Goal: Task Accomplishment & Management: Complete application form

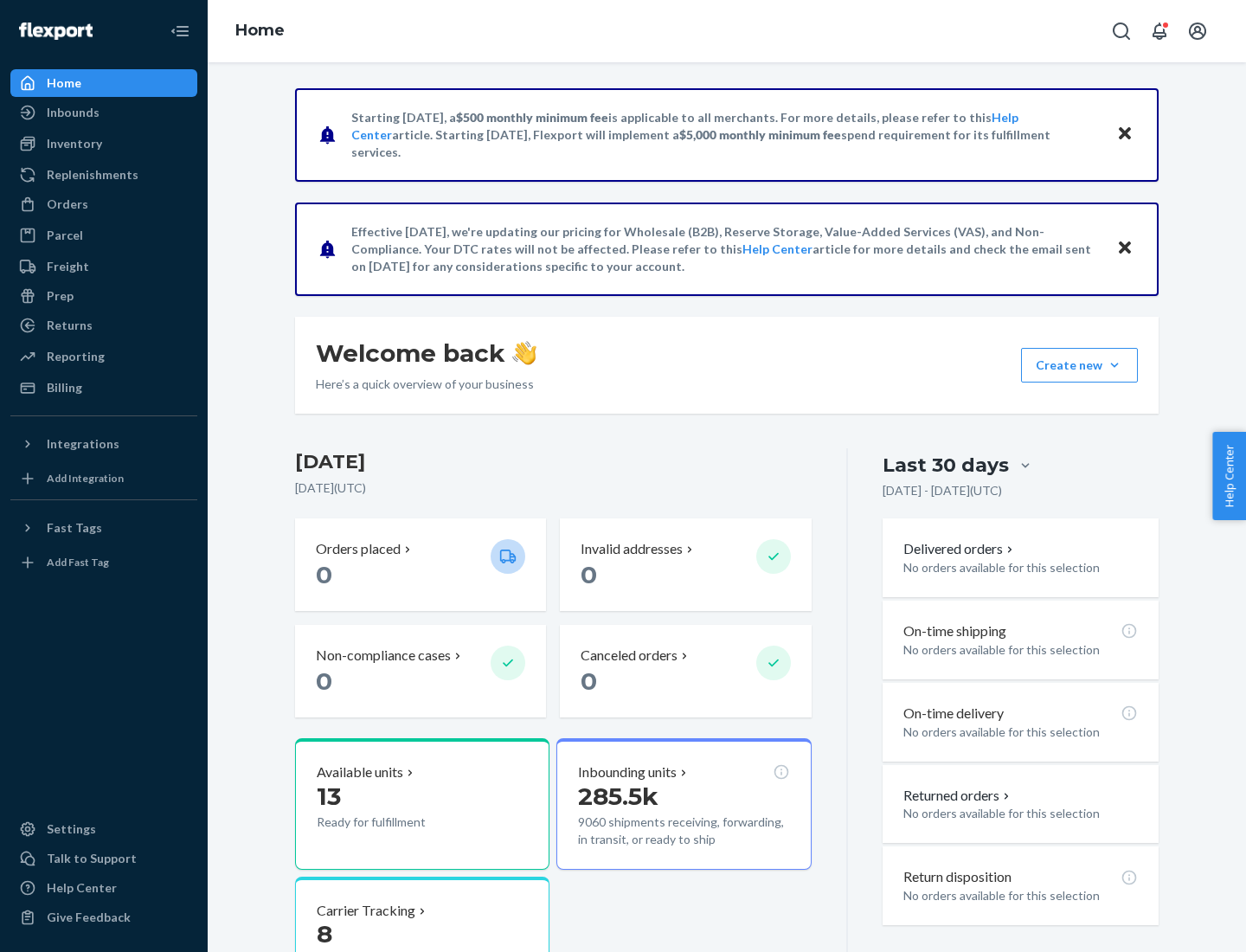
click at [1114, 365] on button "Create new Create new inbound Create new order Create new product" at bounding box center [1079, 365] width 117 height 34
click at [104, 112] on div "Inbounds" at bounding box center [103, 112] width 184 height 24
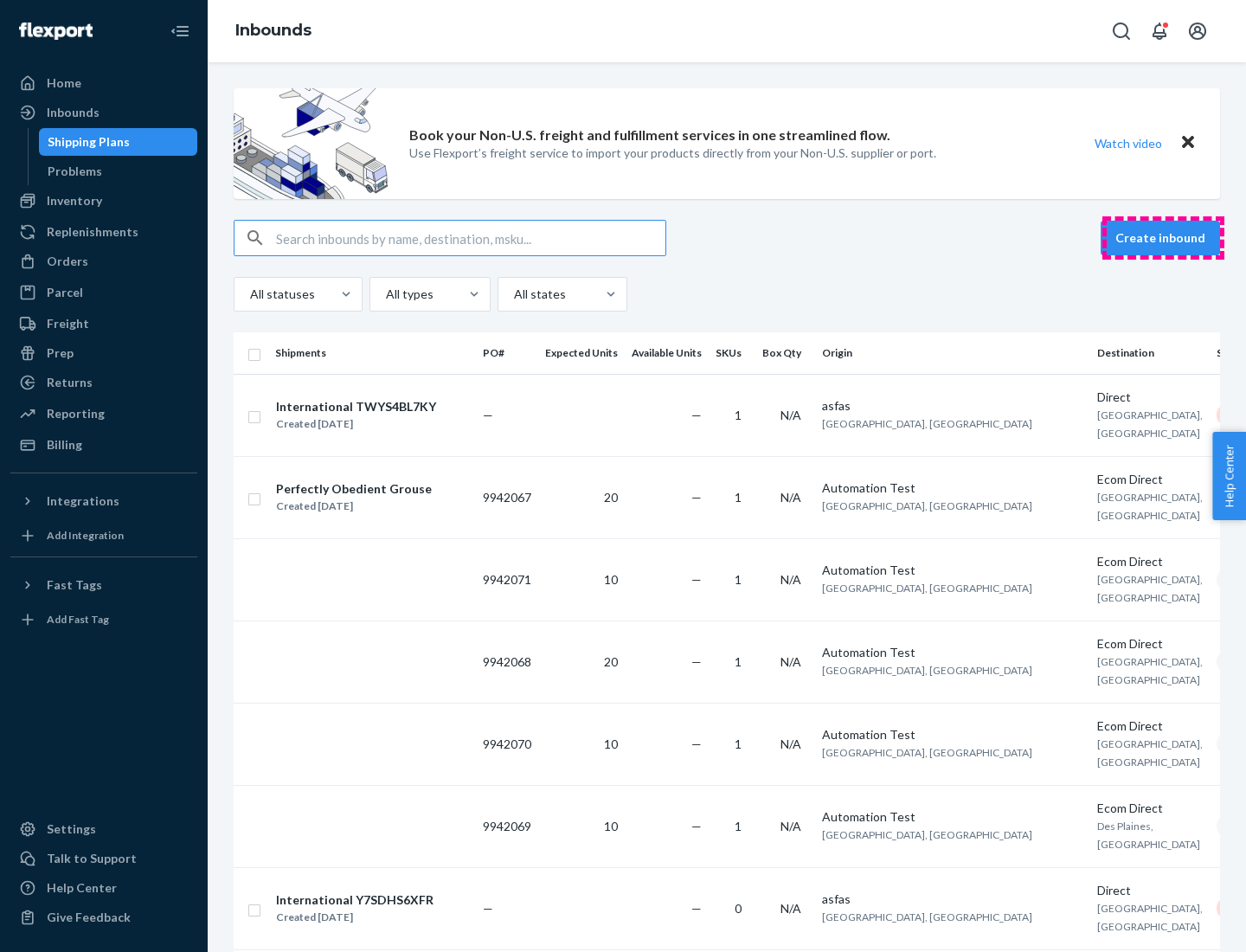
click at [1163, 238] on button "Create inbound" at bounding box center [1160, 238] width 119 height 34
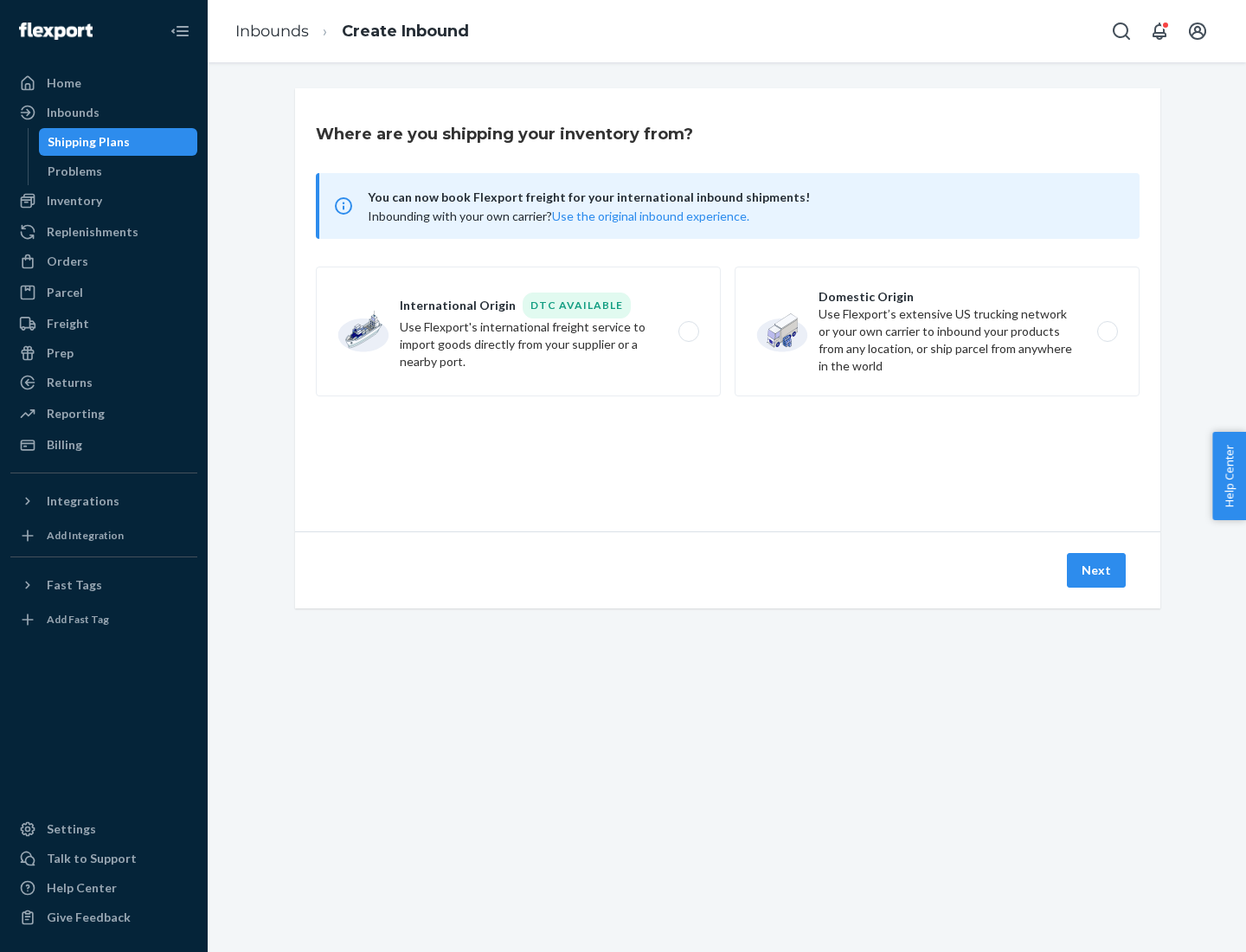
click at [937, 331] on label "Domestic Origin Use Flexport’s extensive US trucking network or your own carrie…" at bounding box center [937, 330] width 404 height 129
click at [1107, 331] on input "Domestic Origin Use Flexport’s extensive US trucking network or your own carrie…" at bounding box center [1112, 331] width 11 height 11
radio input "true"
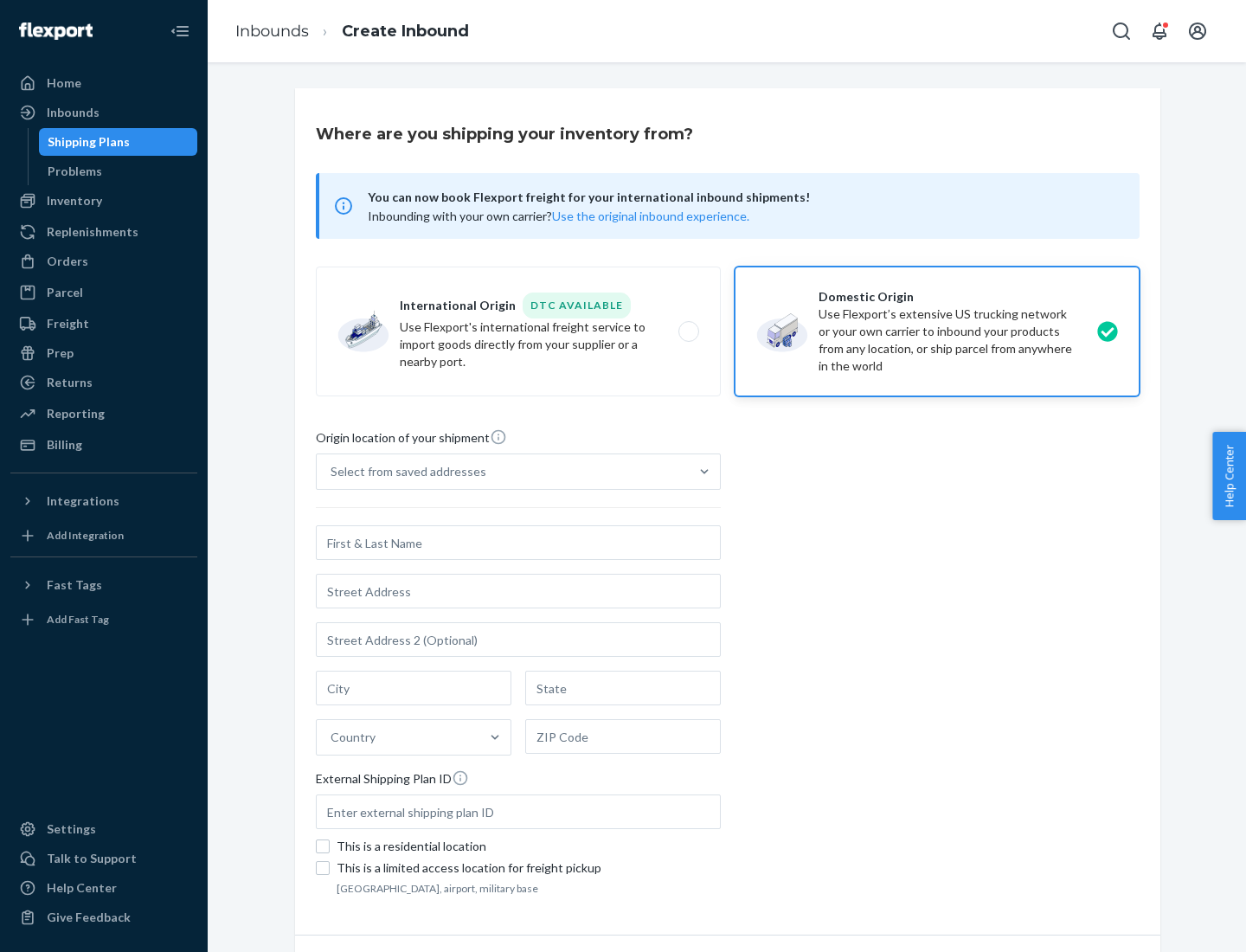
click at [404, 471] on div "Select from saved addresses" at bounding box center [408, 471] width 156 height 17
click at [332, 471] on input "Select from saved addresses" at bounding box center [331, 471] width 2 height 17
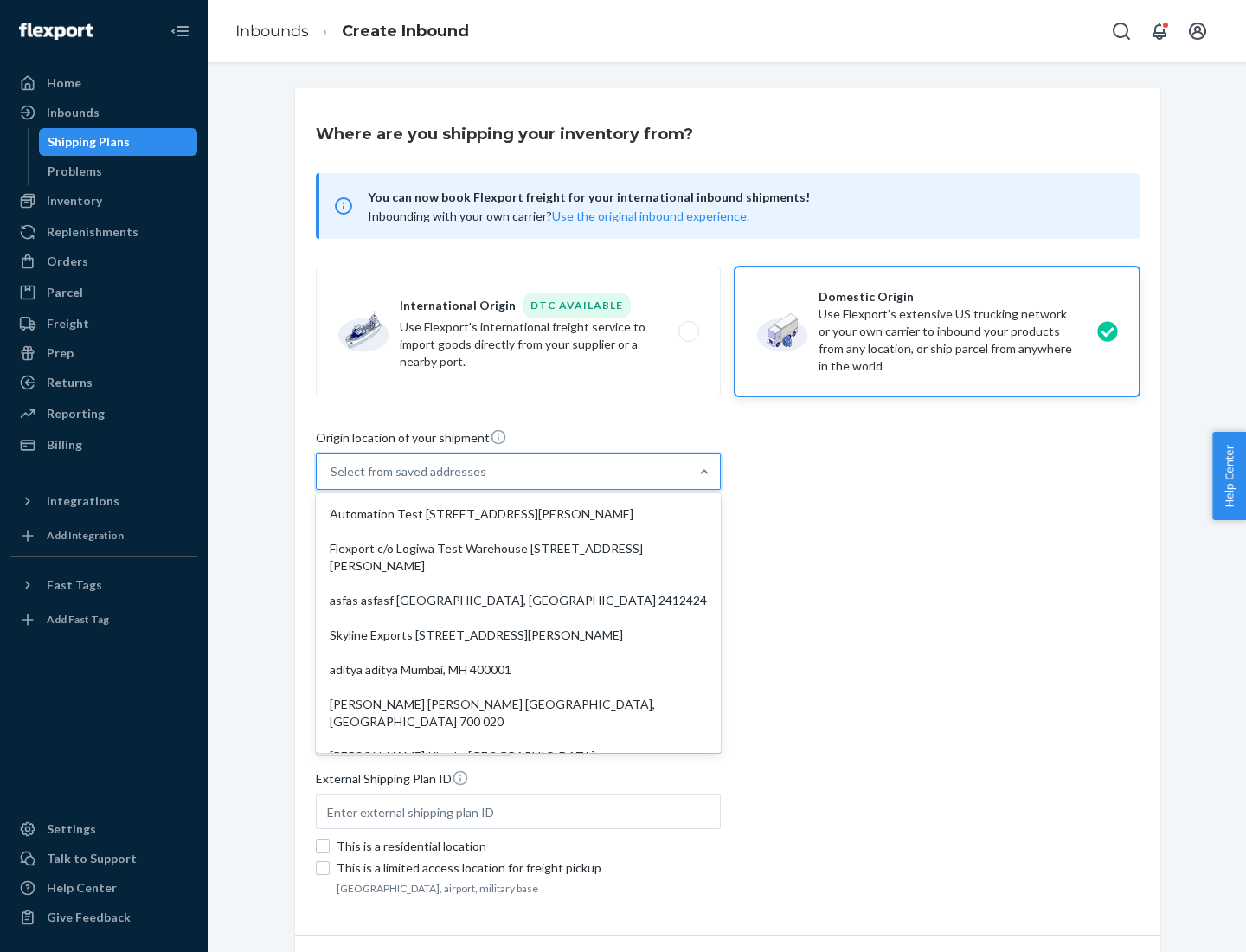
scroll to position [7, 0]
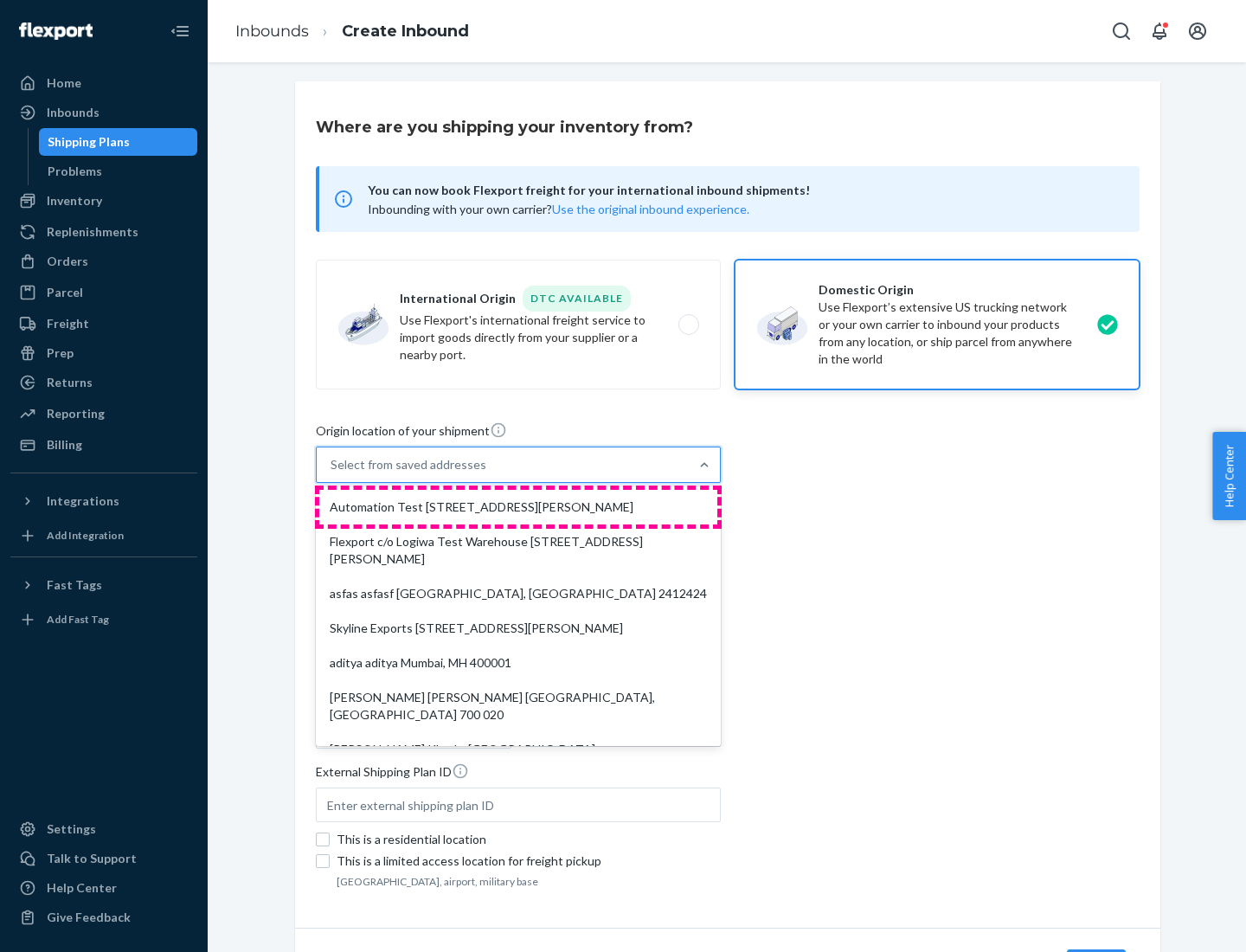
click at [518, 507] on div "Automation Test [STREET_ADDRESS][PERSON_NAME]" at bounding box center [518, 507] width 398 height 34
click at [332, 473] on input "option Automation Test [STREET_ADDRESS][PERSON_NAME]. 9 results available. Use …" at bounding box center [331, 464] width 2 height 17
type input "Automation Test"
type input "9th Floor"
type input "[GEOGRAPHIC_DATA]"
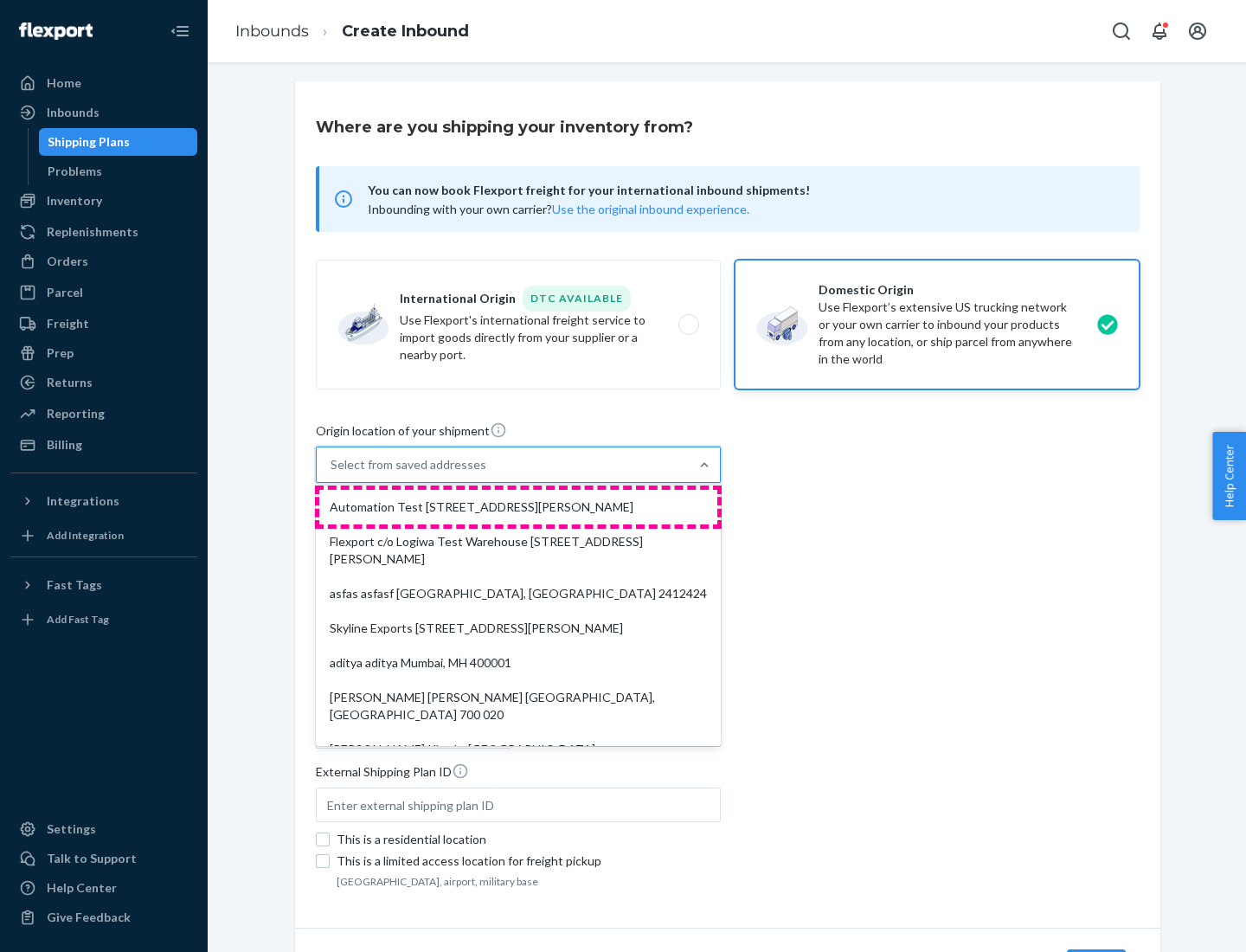
type input "CA"
type input "94104"
type input "[STREET_ADDRESS][PERSON_NAME]"
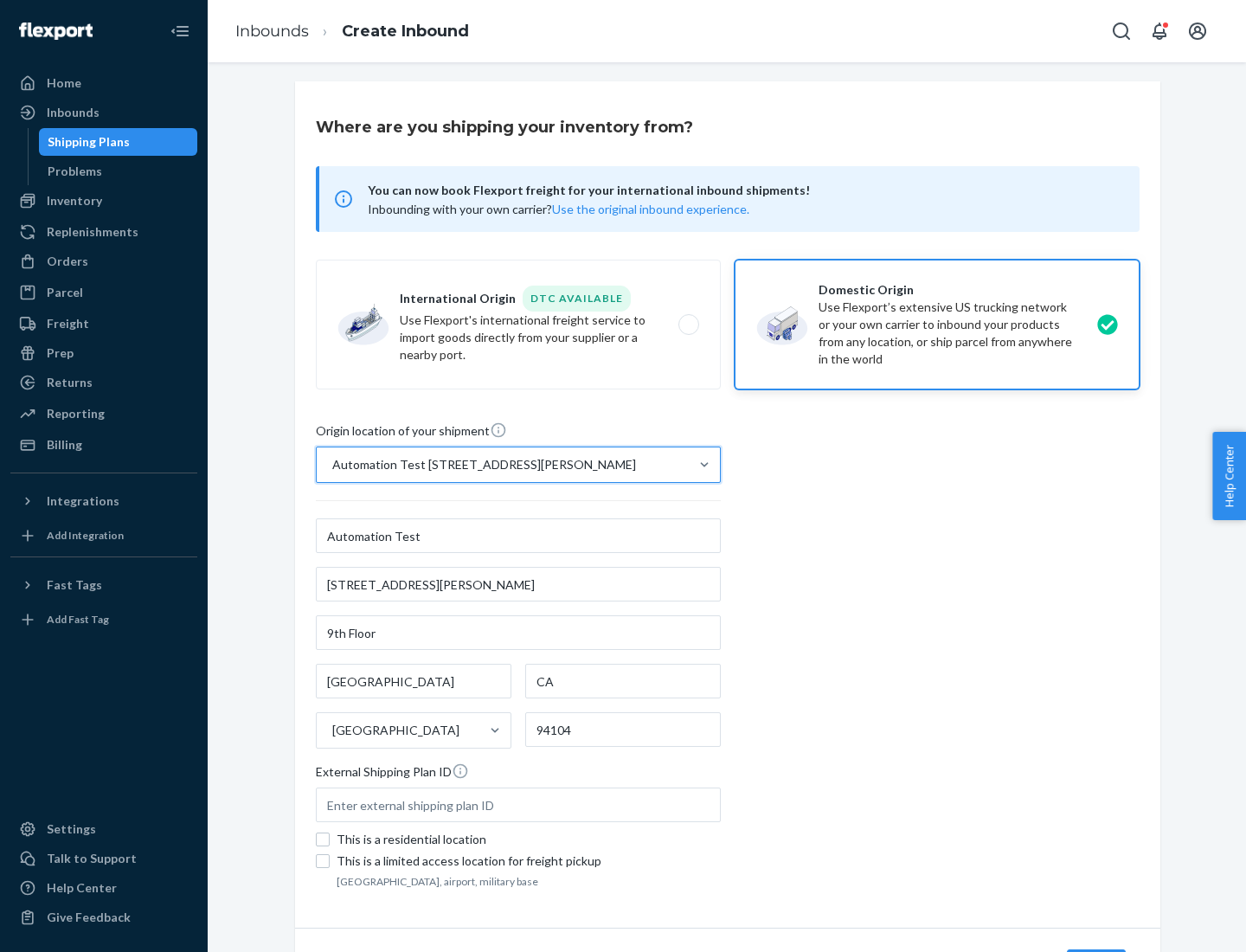
scroll to position [101, 0]
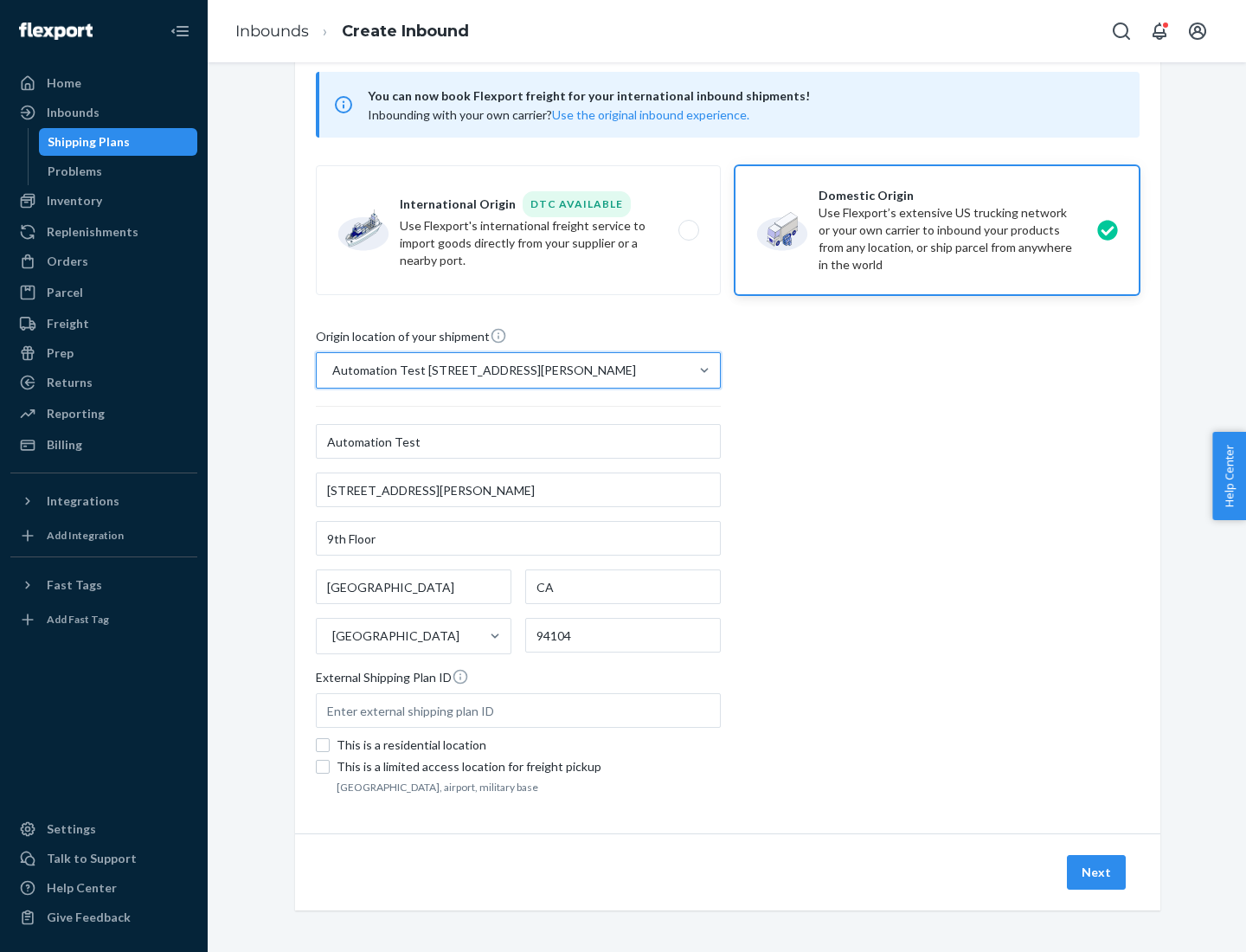
click at [1097, 872] on button "Next" at bounding box center [1096, 871] width 59 height 34
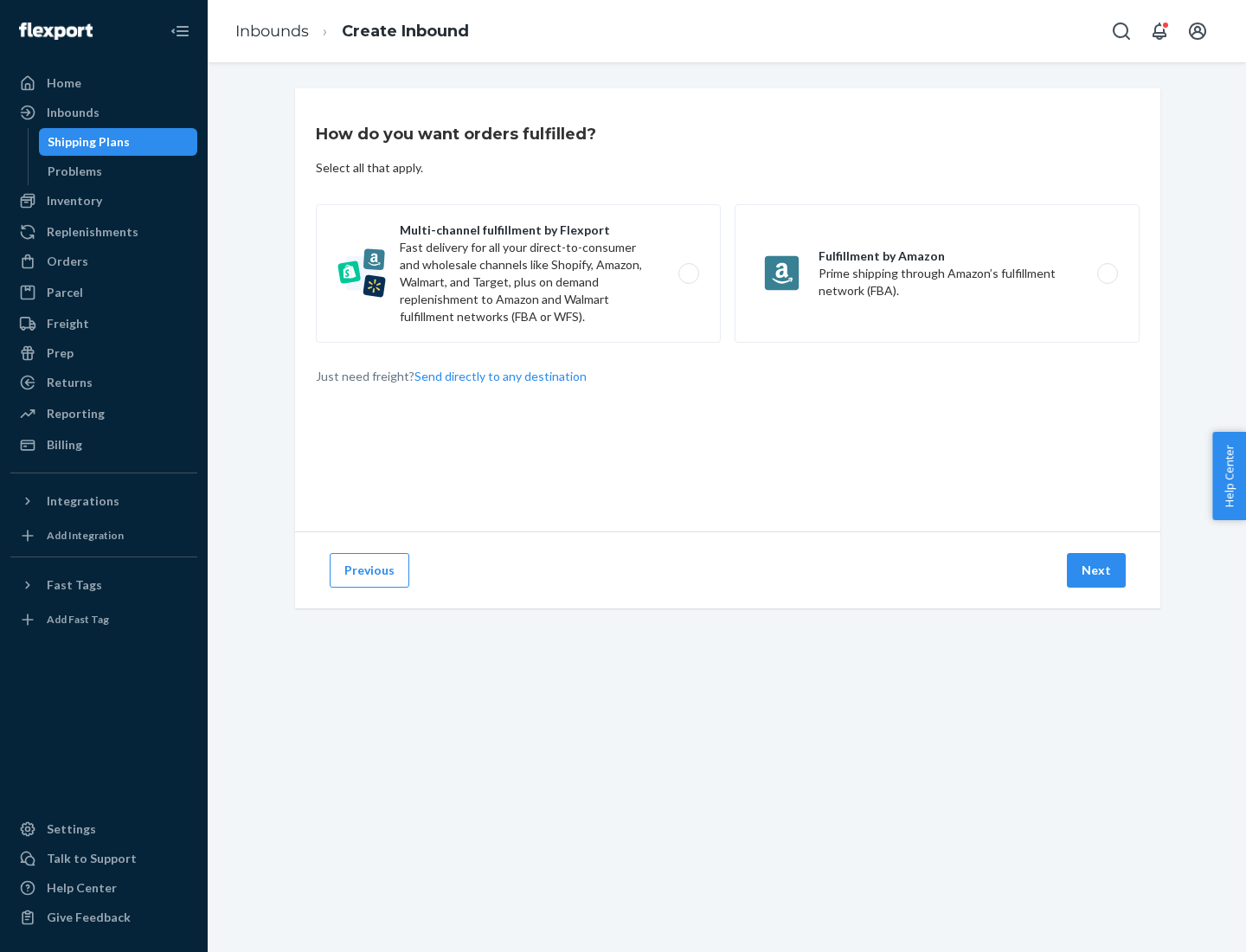
click at [518, 273] on label "Multi-channel fulfillment by Flexport Fast delivery for all your direct-to-cons…" at bounding box center [518, 273] width 404 height 138
click at [688, 273] on input "Multi-channel fulfillment by Flexport Fast delivery for all your direct-to-cons…" at bounding box center [693, 273] width 11 height 11
radio input "true"
click at [1097, 570] on button "Next" at bounding box center [1096, 570] width 59 height 34
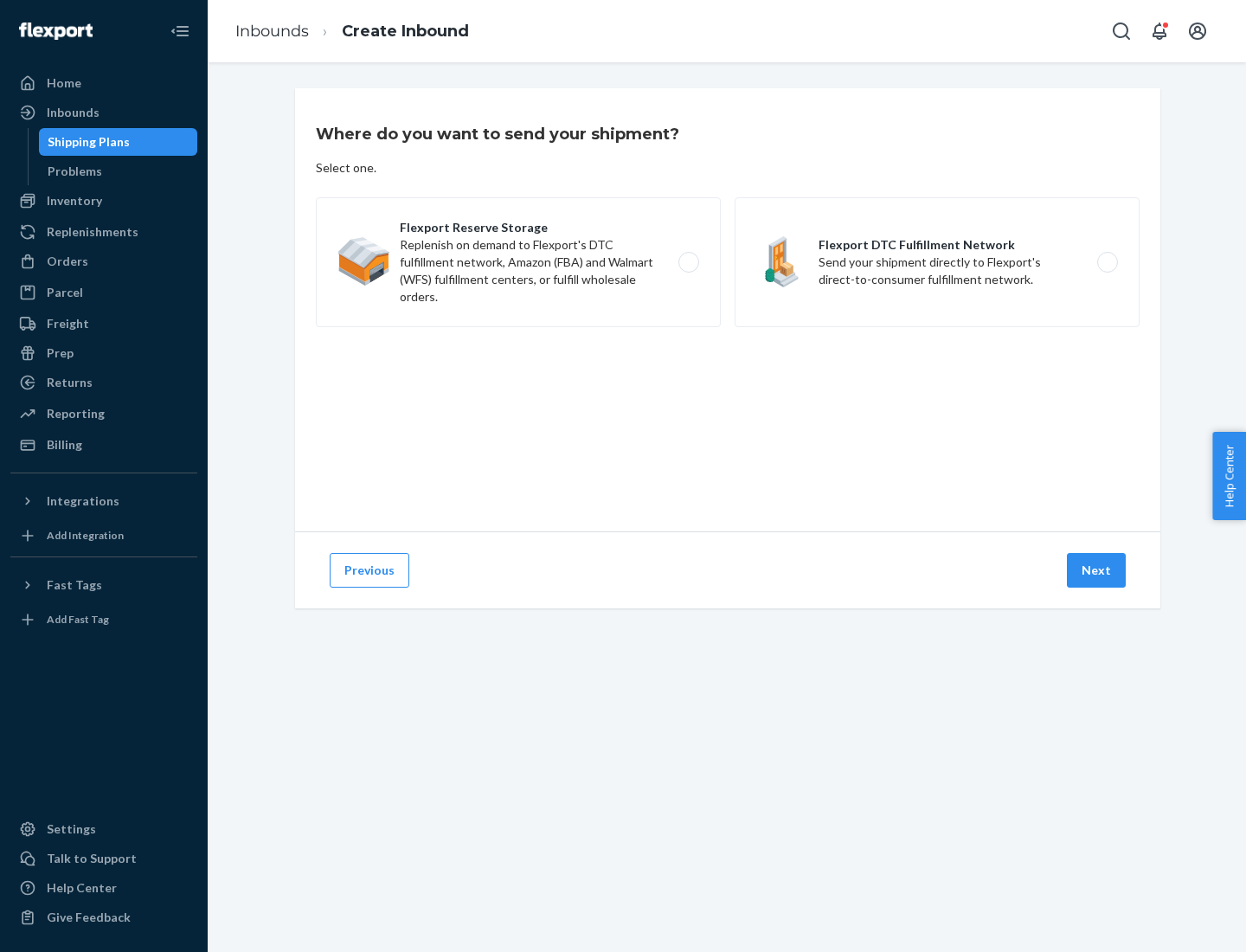
click at [937, 262] on label "Flexport DTC Fulfillment Network Send your shipment directly to Flexport's dire…" at bounding box center [937, 262] width 404 height 129
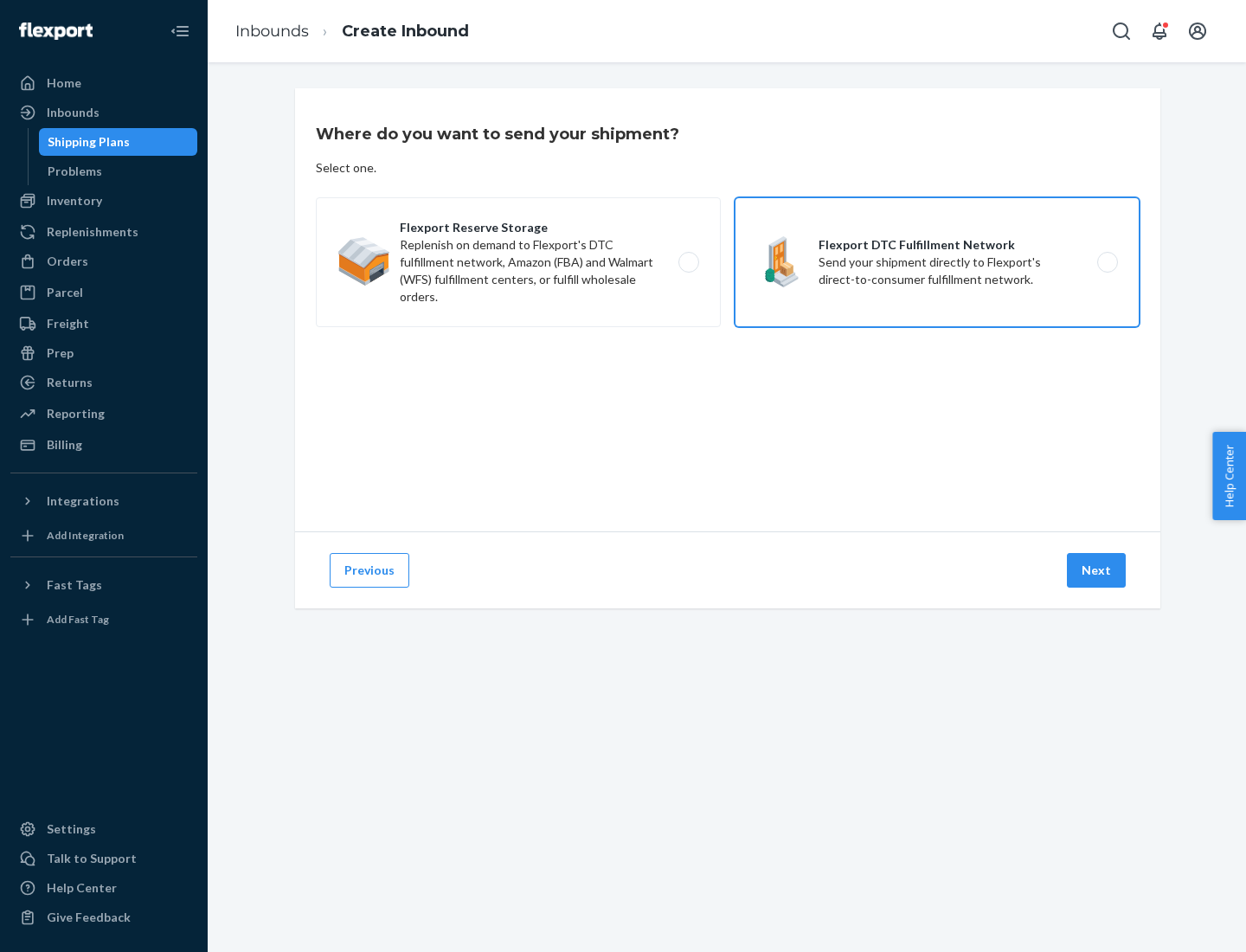
click at [1107, 262] on input "Flexport DTC Fulfillment Network Send your shipment directly to Flexport's dire…" at bounding box center [1112, 262] width 11 height 11
radio input "true"
click at [1097, 570] on button "Next" at bounding box center [1096, 570] width 59 height 34
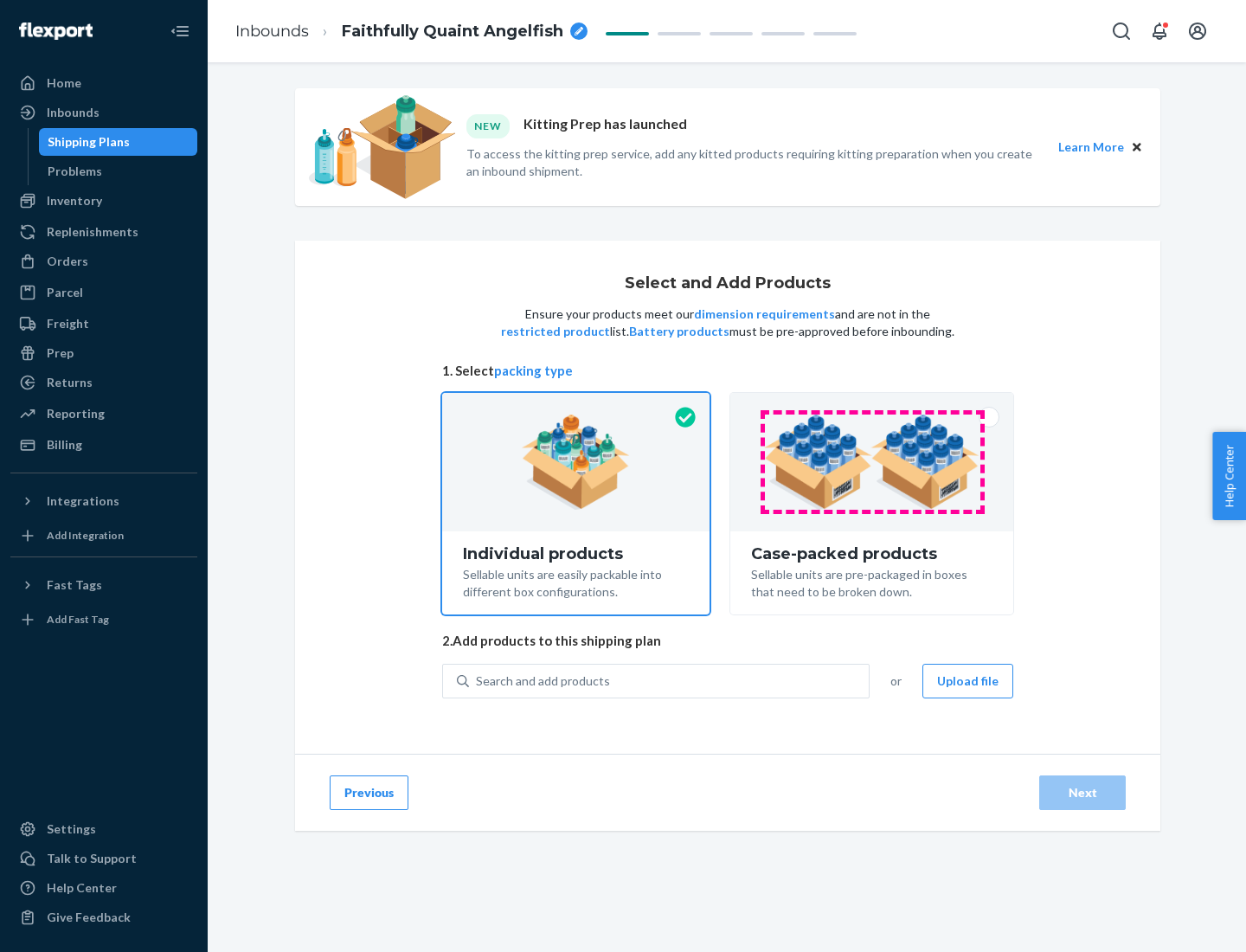
click at [872, 462] on img at bounding box center [871, 462] width 215 height 95
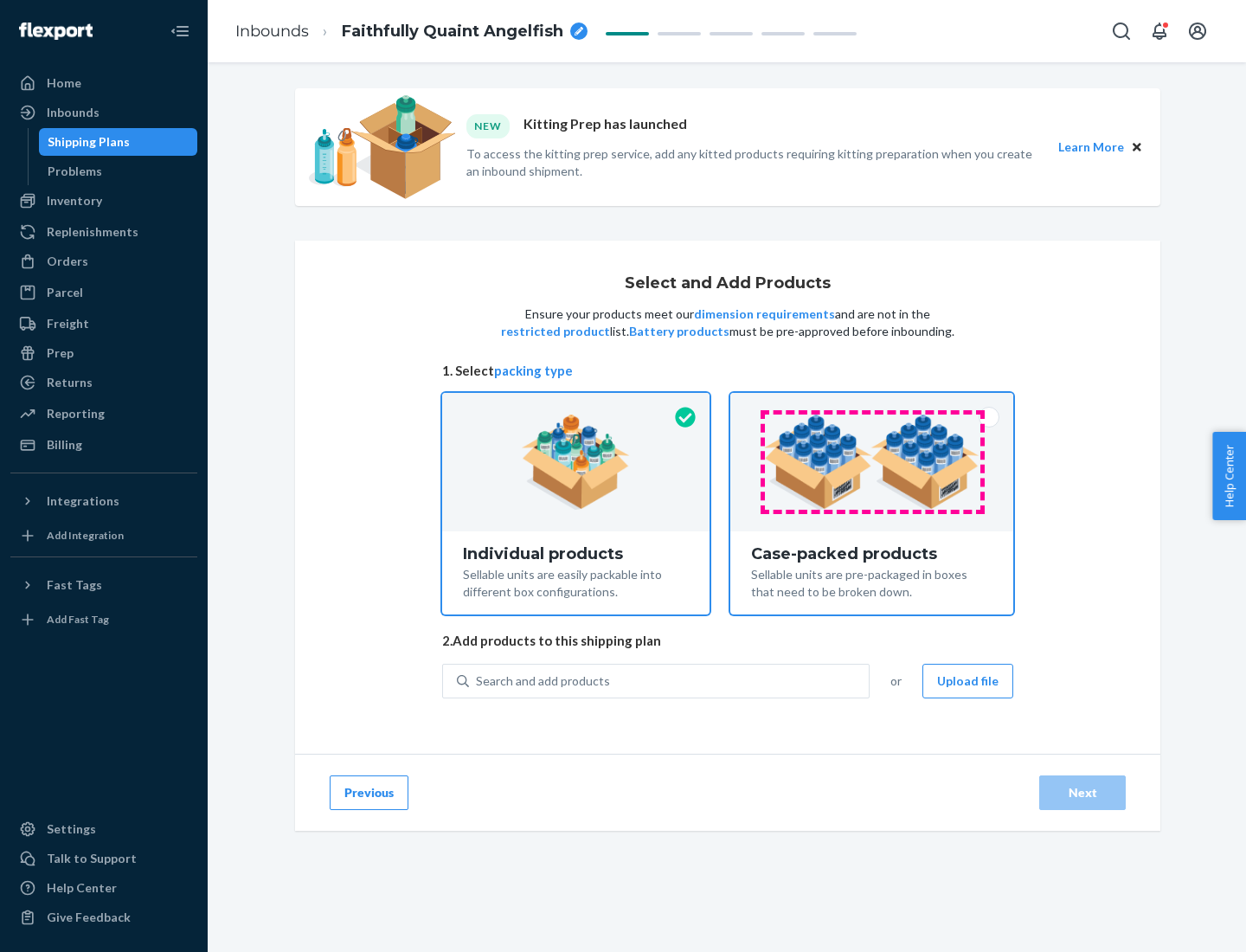
click at [872, 404] on input "Case-packed products Sellable units are pre-packaged in boxes that need to be b…" at bounding box center [871, 398] width 11 height 11
radio input "true"
radio input "false"
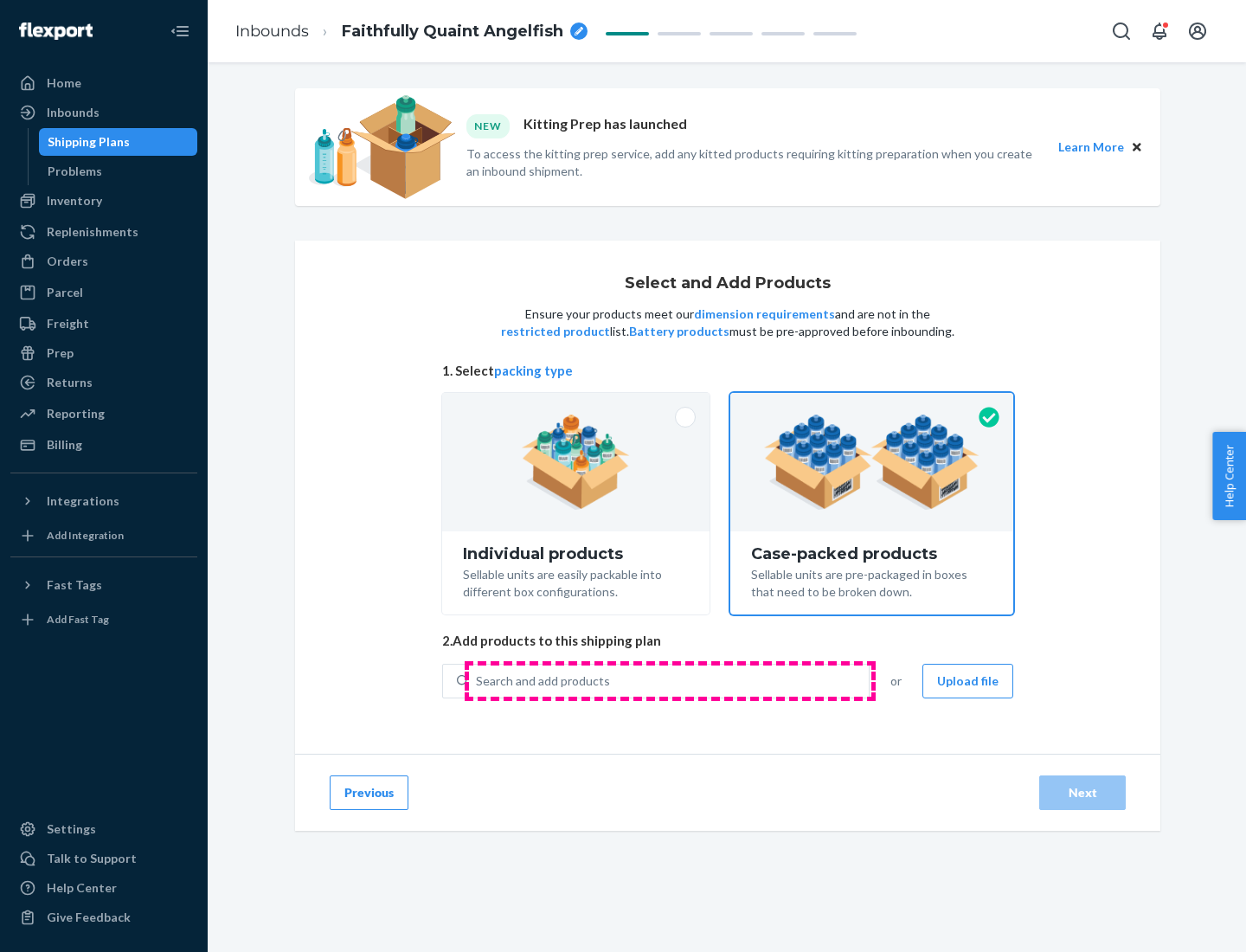
click at [670, 680] on div "Search and add products" at bounding box center [669, 681] width 400 height 31
click at [478, 680] on input "Search and add products" at bounding box center [477, 681] width 2 height 17
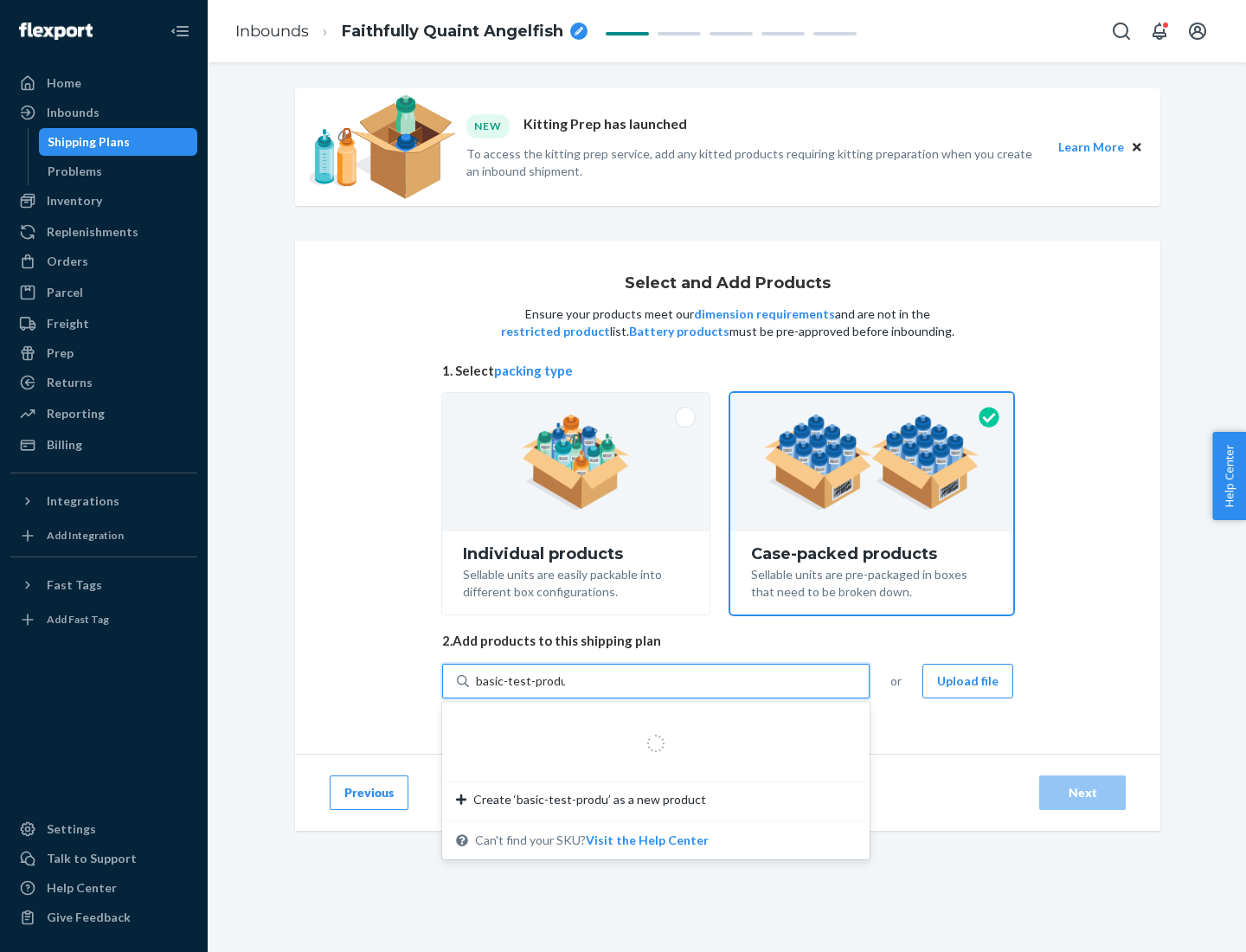
type input "basic-test-product-1"
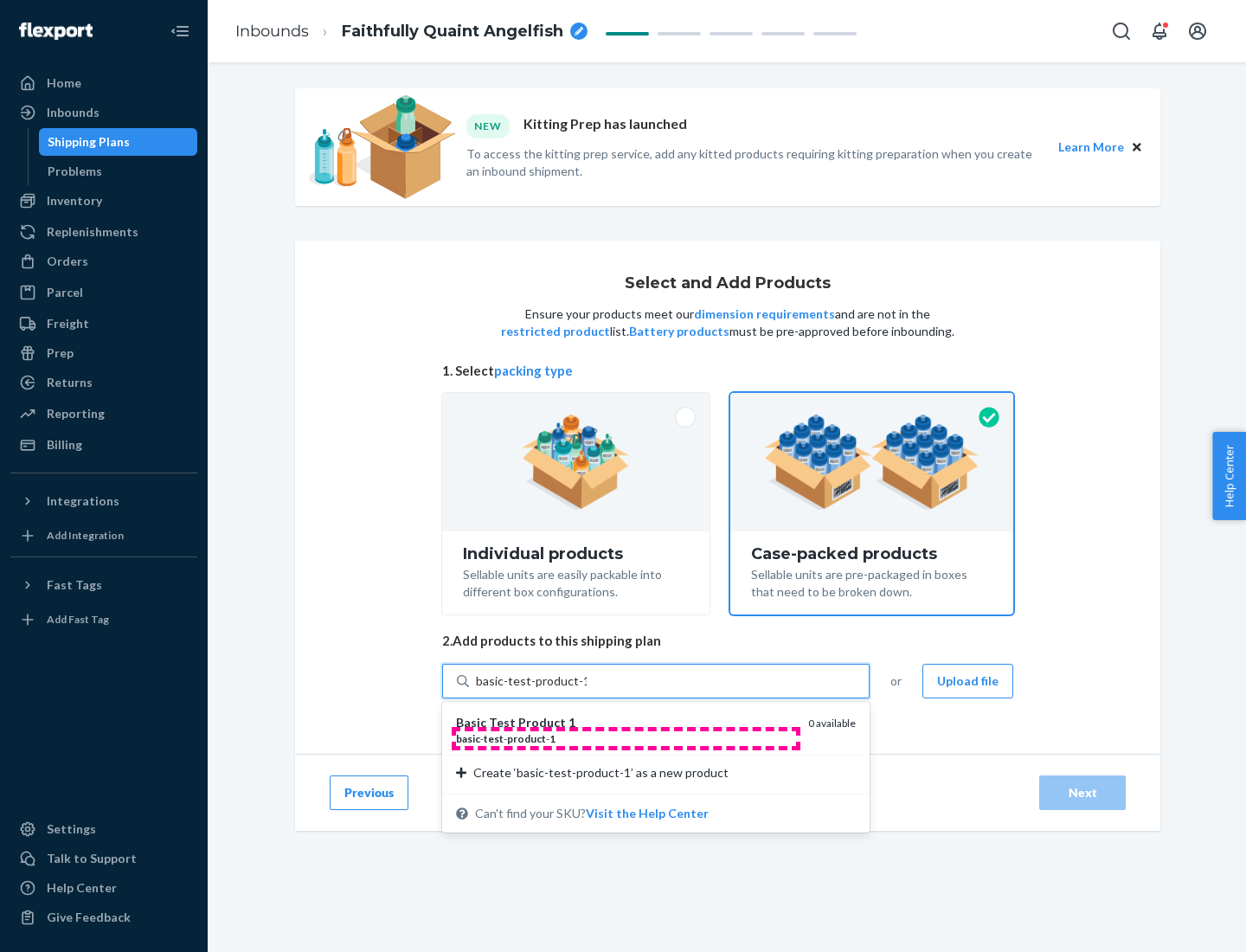
click at [625, 738] on div "basic - test - product - 1" at bounding box center [625, 738] width 338 height 14
click at [586, 690] on input "basic-test-product-1" at bounding box center [531, 681] width 110 height 17
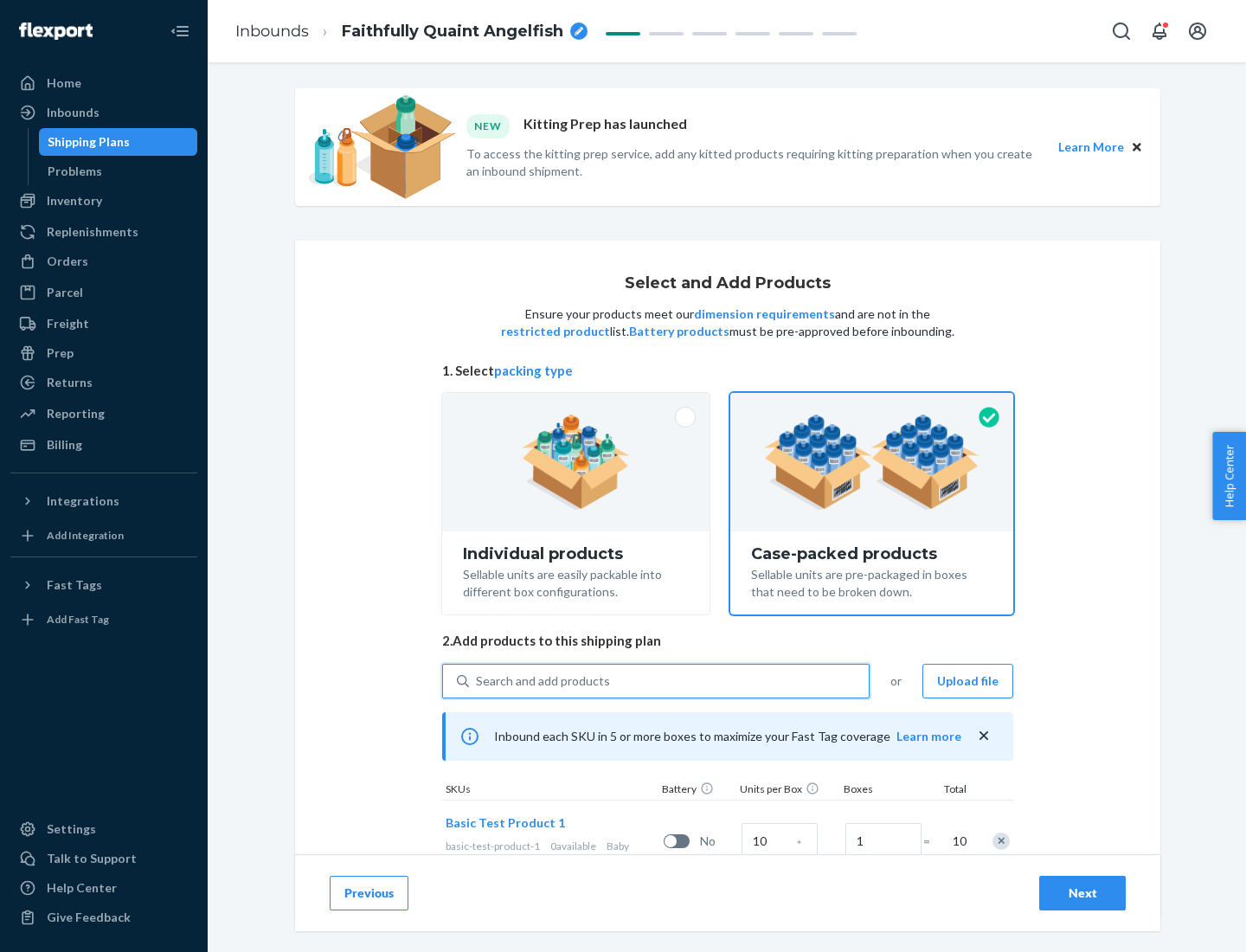
scroll to position [62, 0]
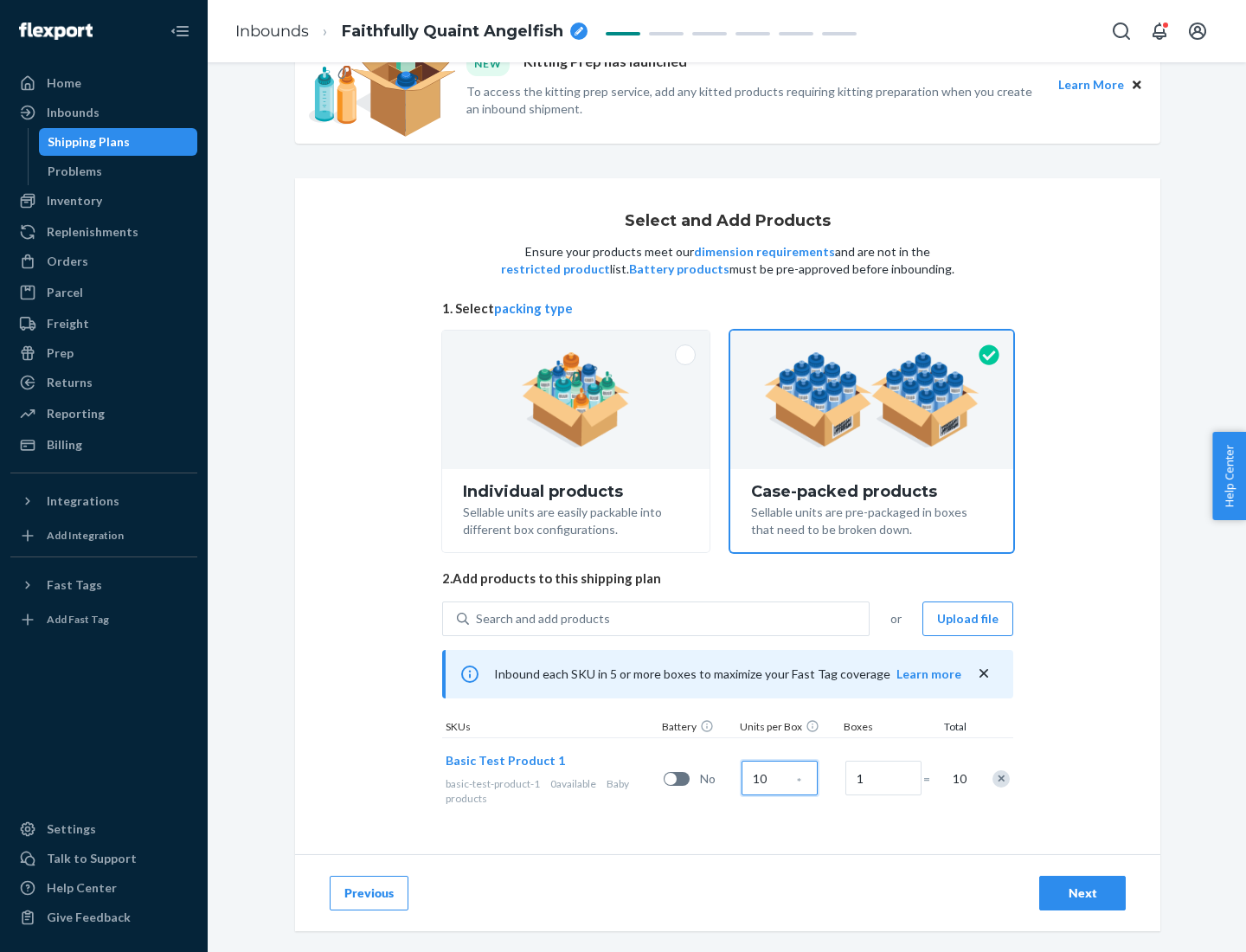
type input "10"
type input "7"
click at [1082, 893] on div "Next" at bounding box center [1081, 892] width 57 height 17
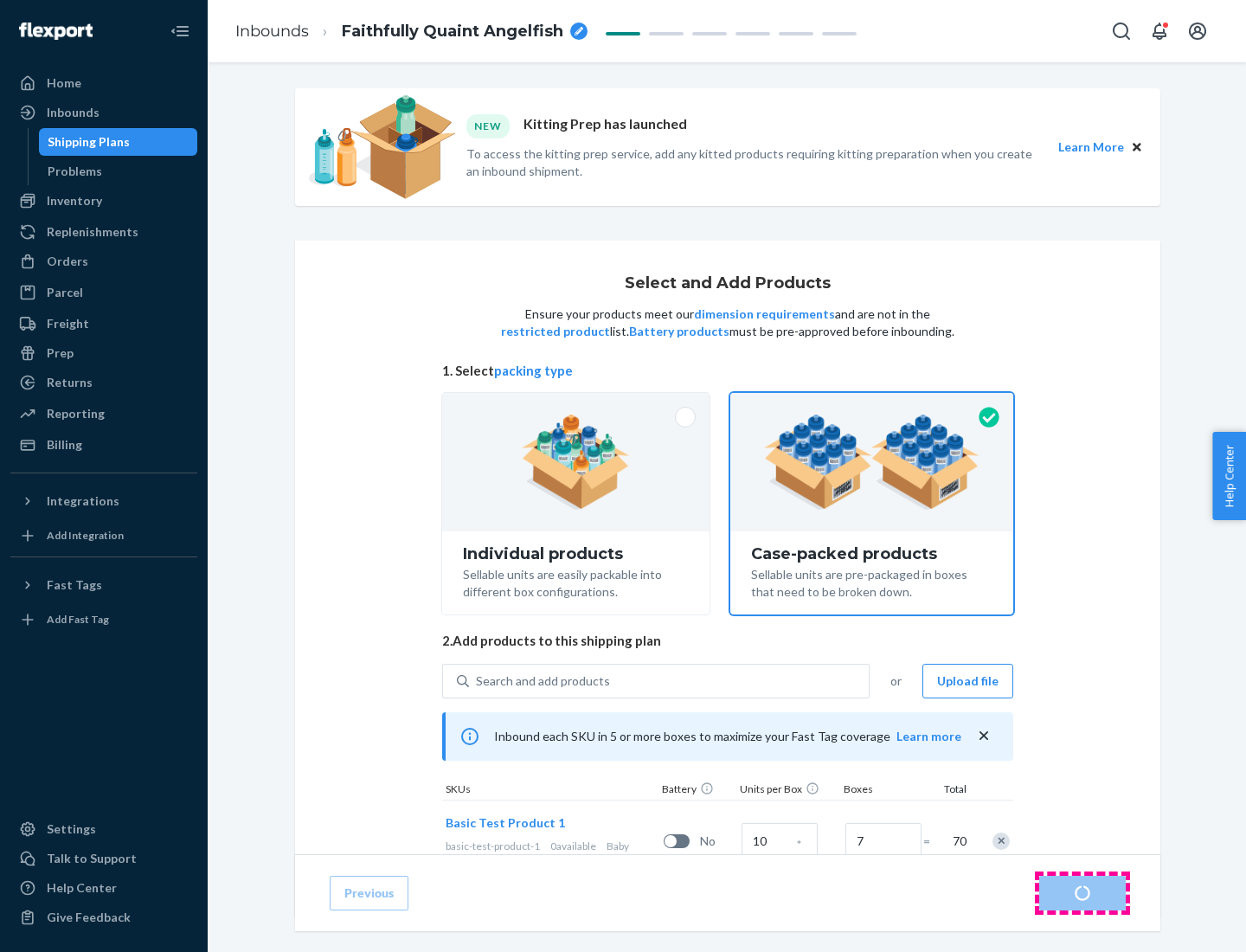
radio input "true"
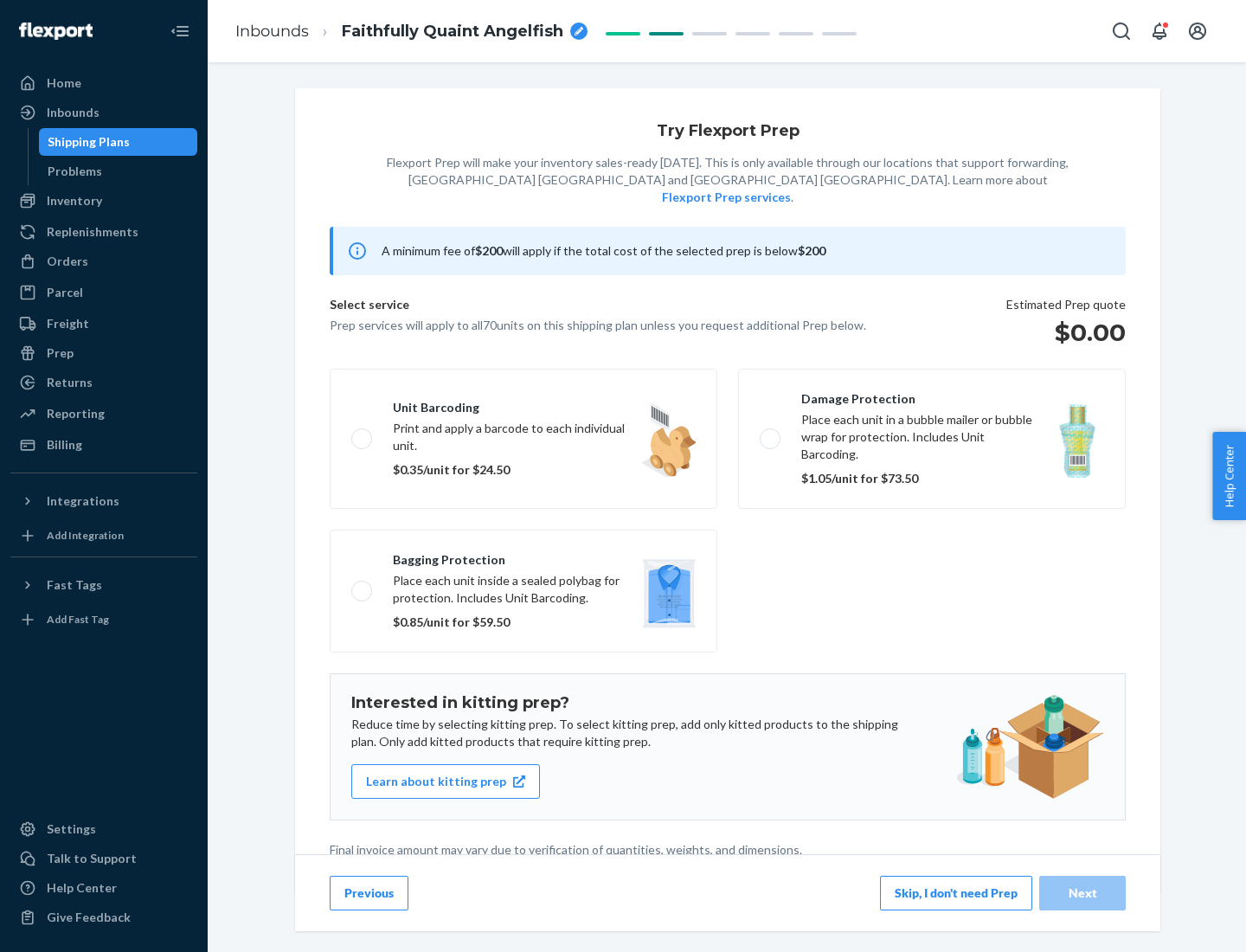
scroll to position [5, 0]
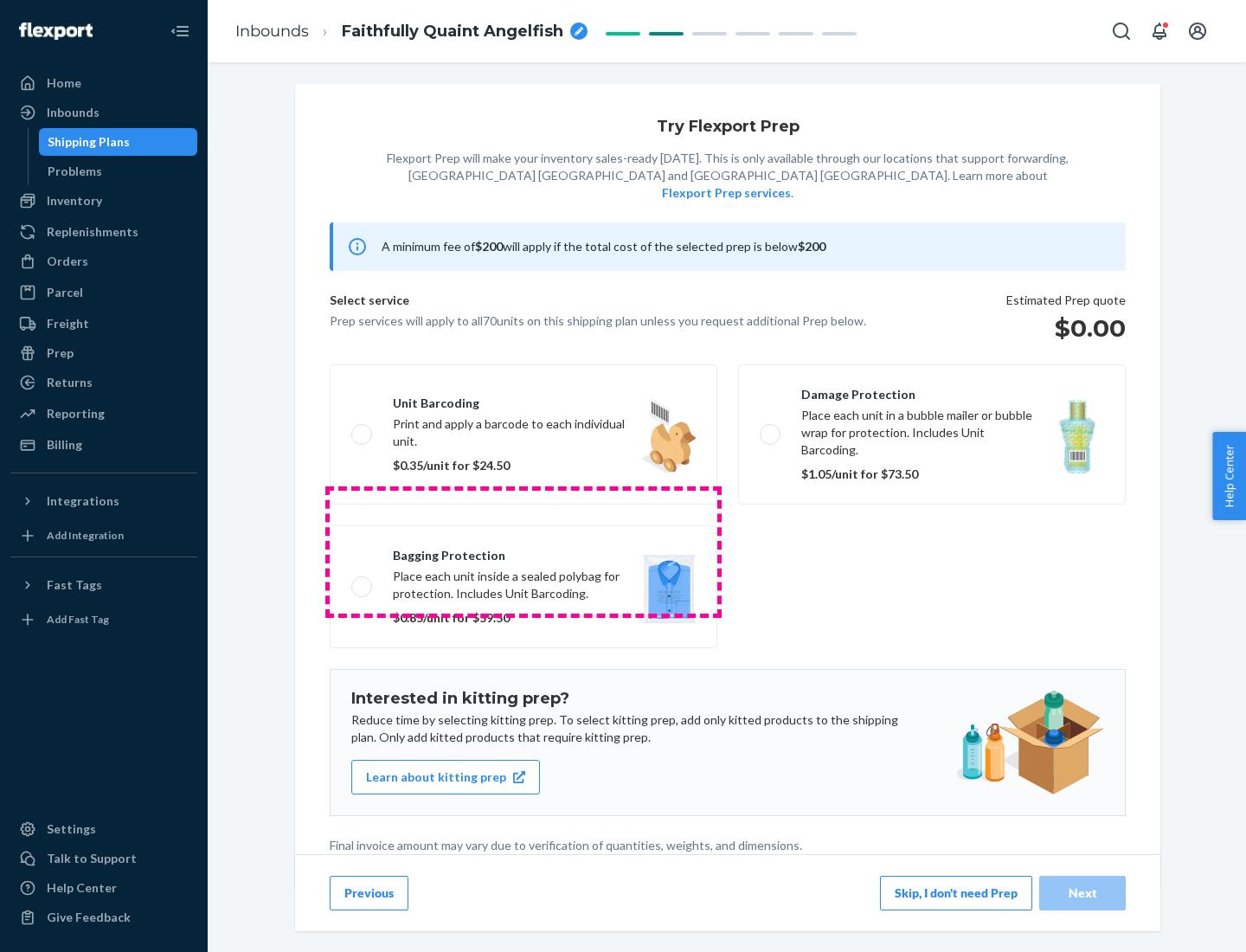
click at [523, 551] on label "Bagging protection Place each unit inside a sealed polybag for protection. Incl…" at bounding box center [523, 586] width 387 height 123
click at [363, 580] on input "Bagging protection Place each unit inside a sealed polybag for protection. Incl…" at bounding box center [357, 585] width 11 height 11
checkbox input "true"
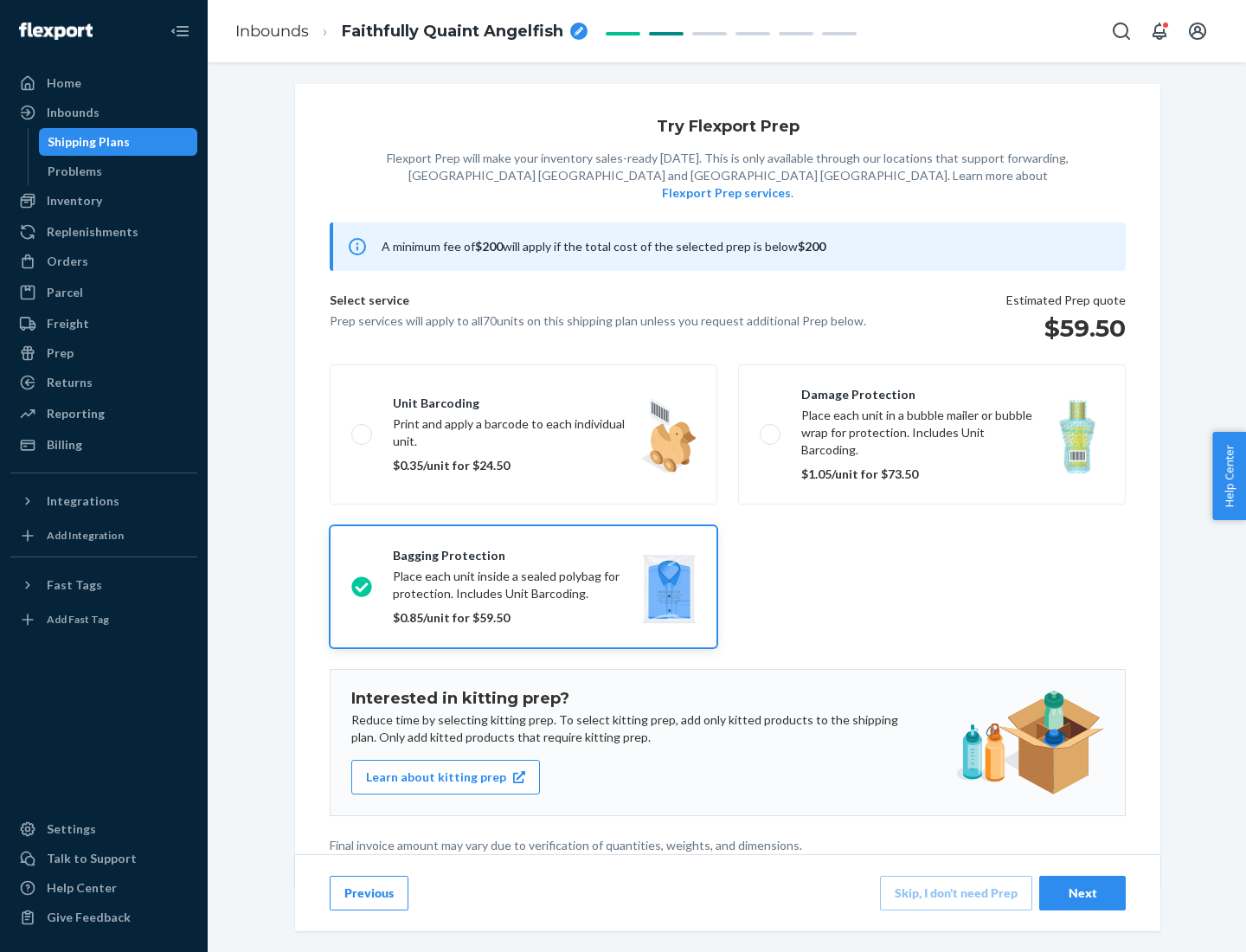
click at [1082, 892] on div "Next" at bounding box center [1081, 892] width 57 height 17
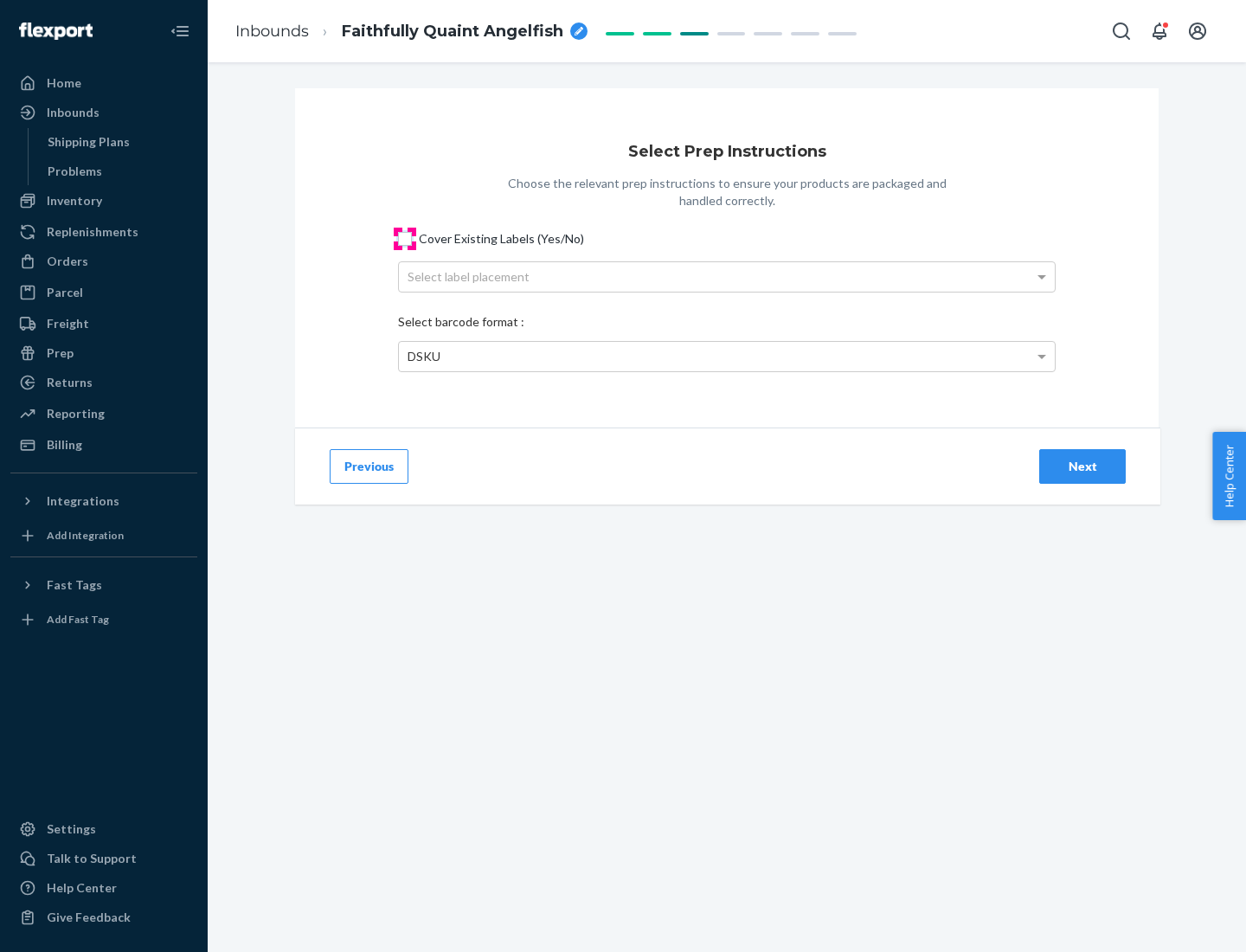
click at [404, 238] on input "Cover Existing Labels (Yes/No)" at bounding box center [404, 238] width 14 height 14
checkbox input "true"
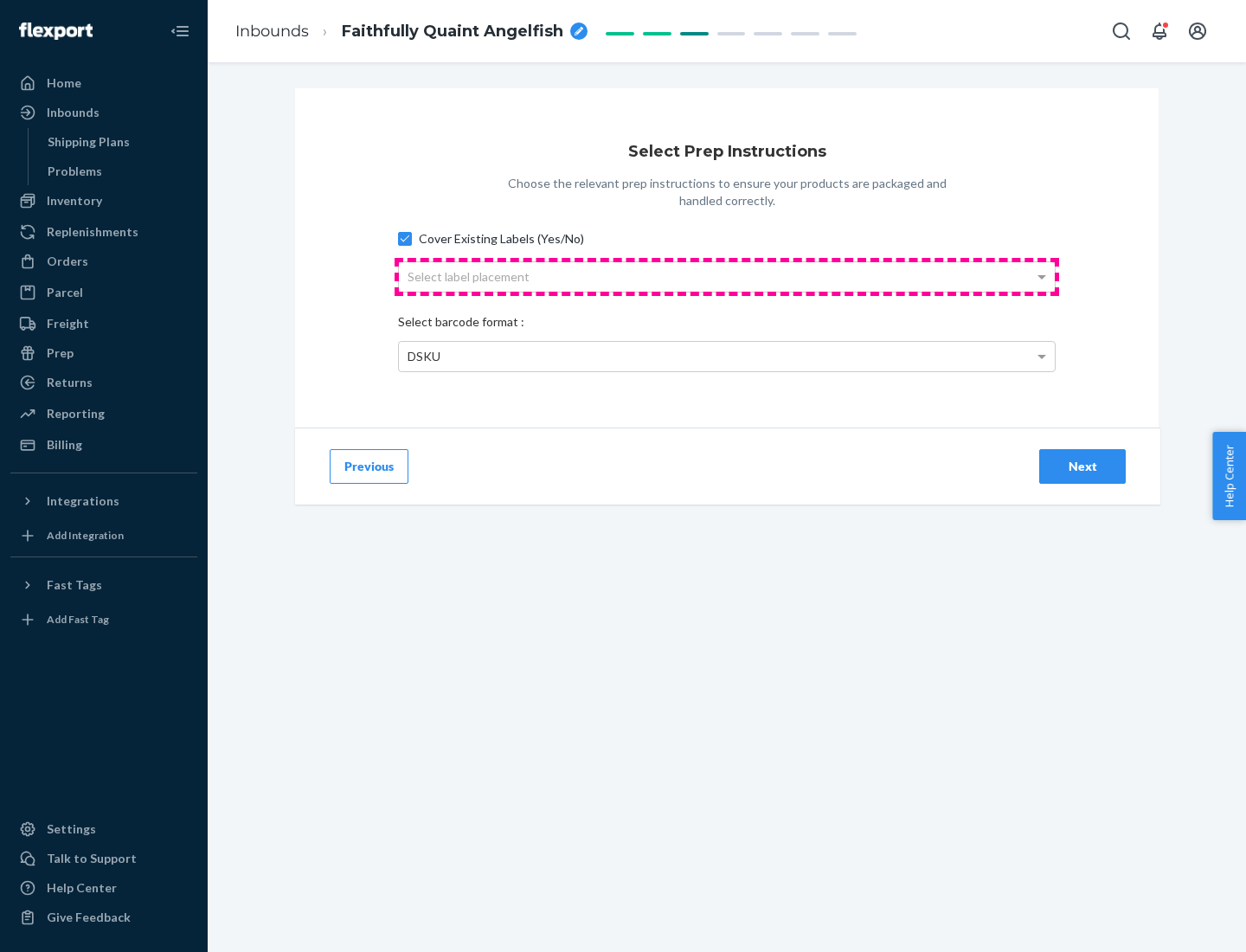
click at [727, 276] on div "Select label placement" at bounding box center [727, 277] width 656 height 30
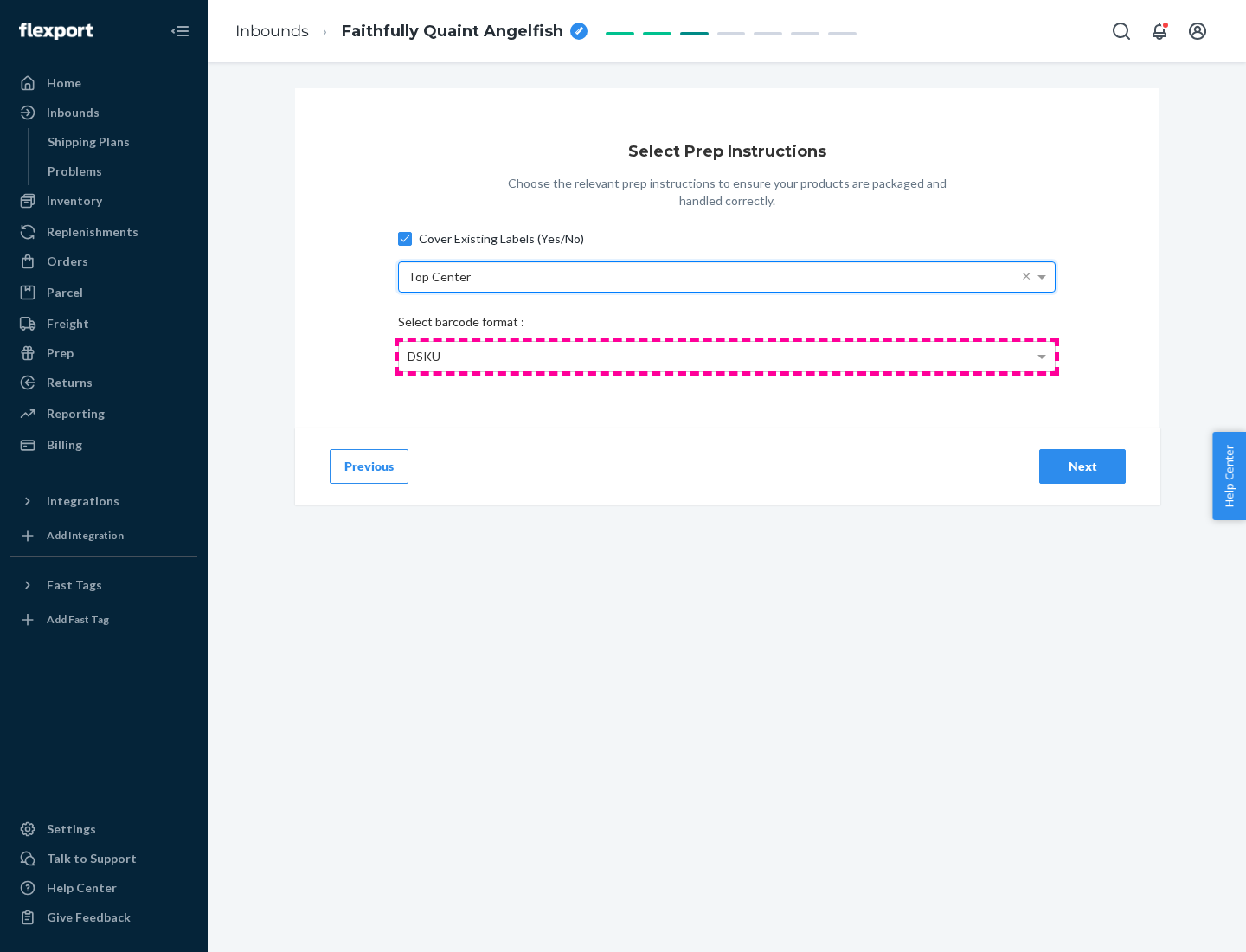
click at [727, 356] on div "DSKU" at bounding box center [727, 357] width 656 height 30
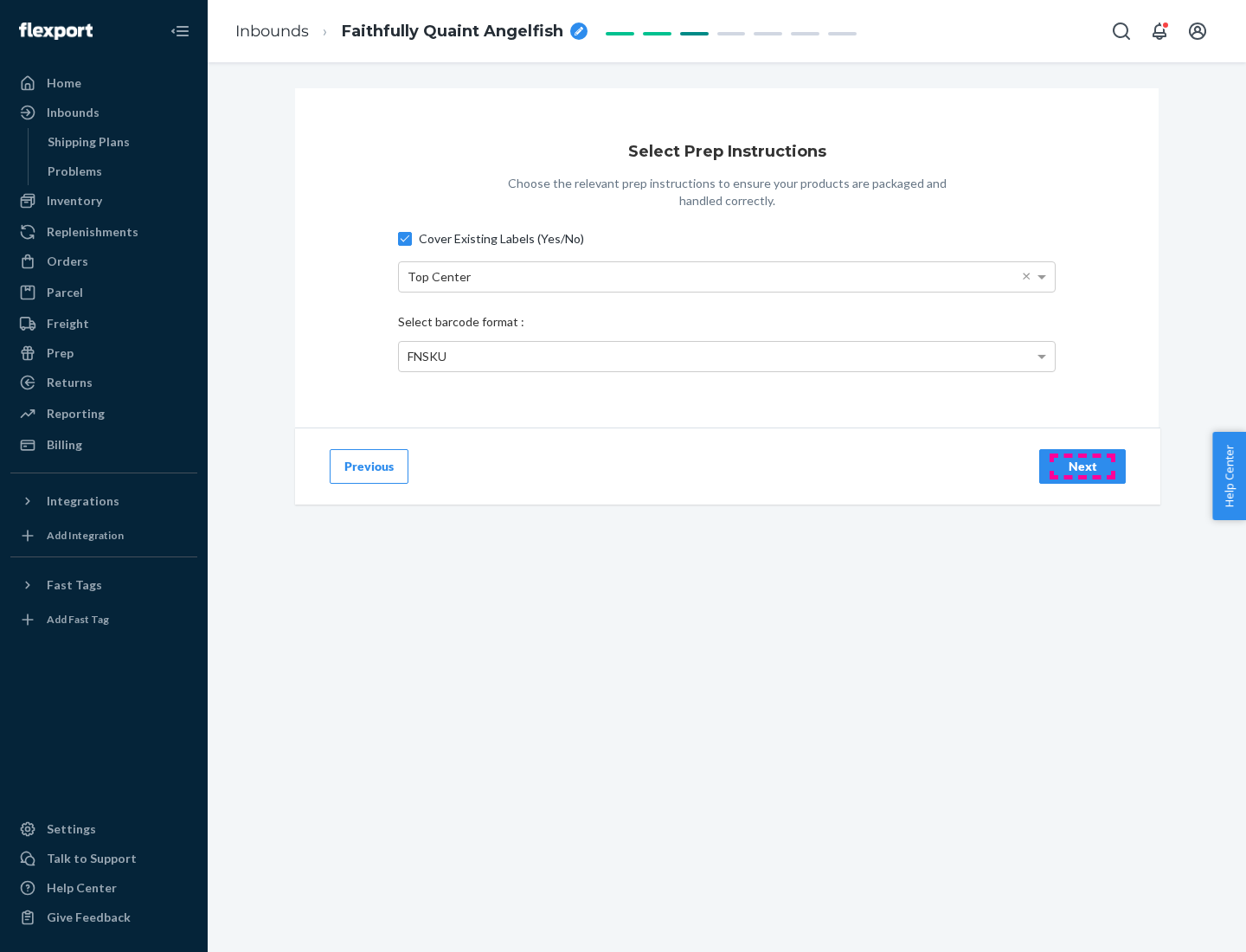
click at [1082, 465] on div "Next" at bounding box center [1081, 466] width 57 height 17
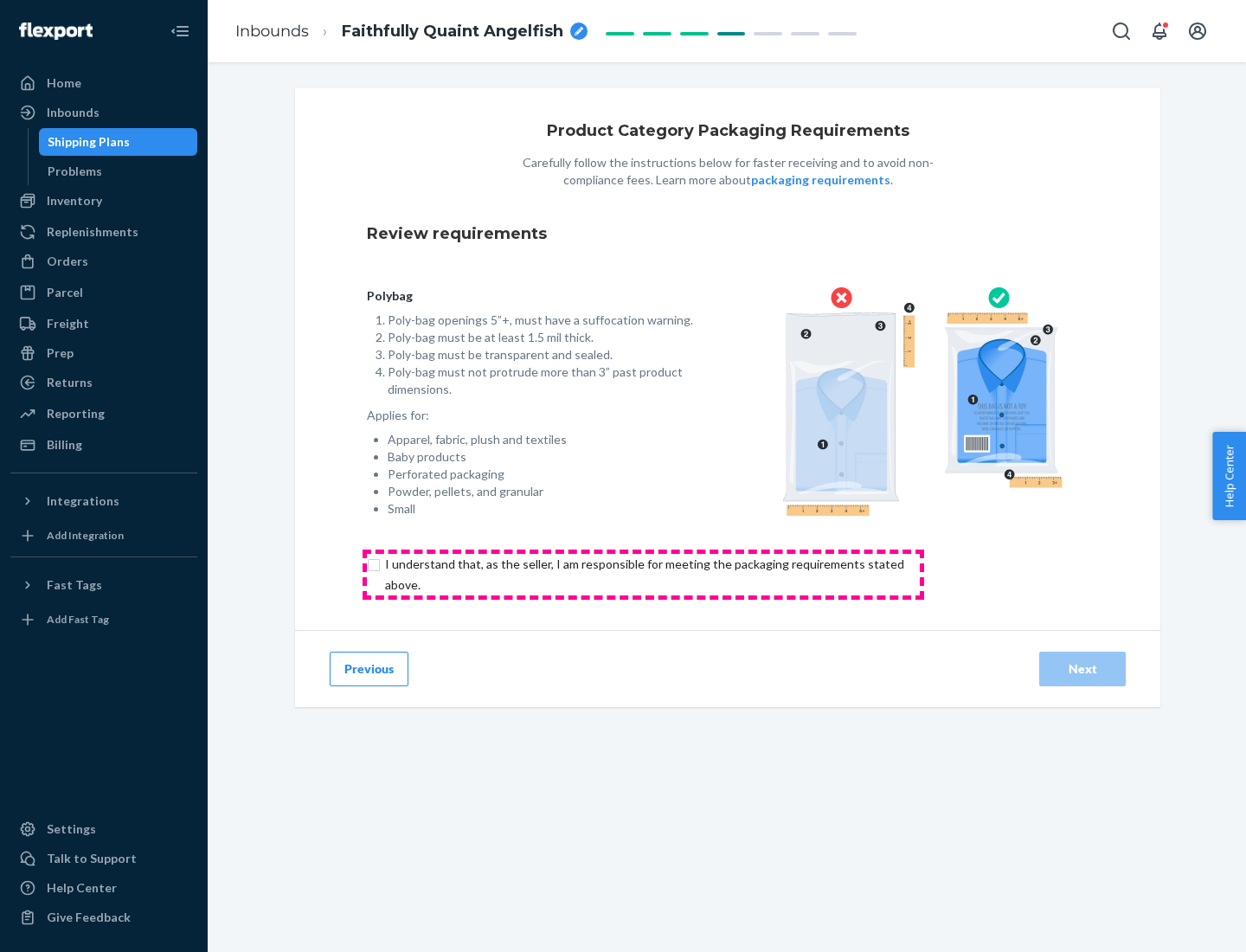
click at [642, 574] on input "checkbox" at bounding box center [654, 575] width 575 height 42
checkbox input "true"
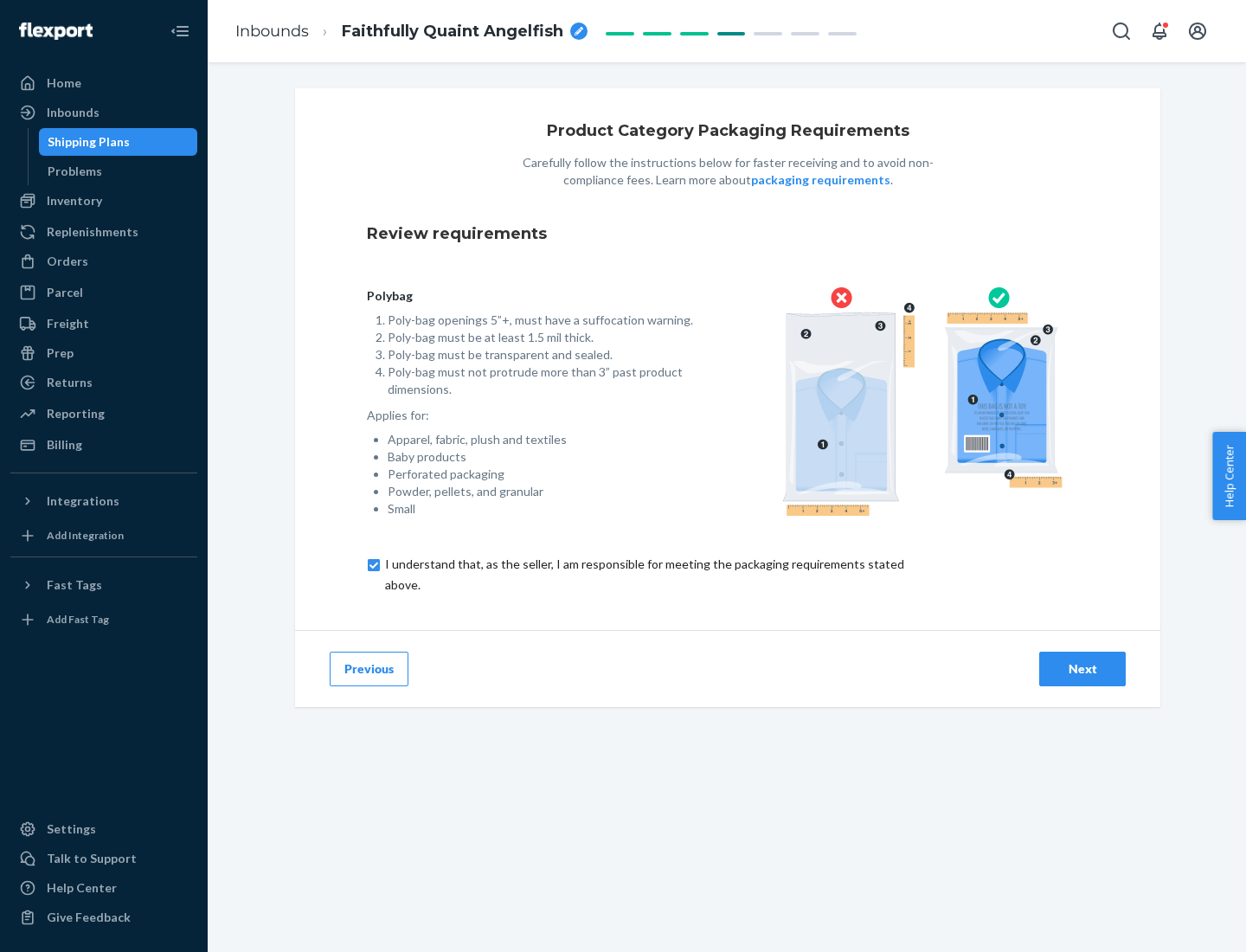
click at [1082, 668] on div "Next" at bounding box center [1081, 668] width 57 height 17
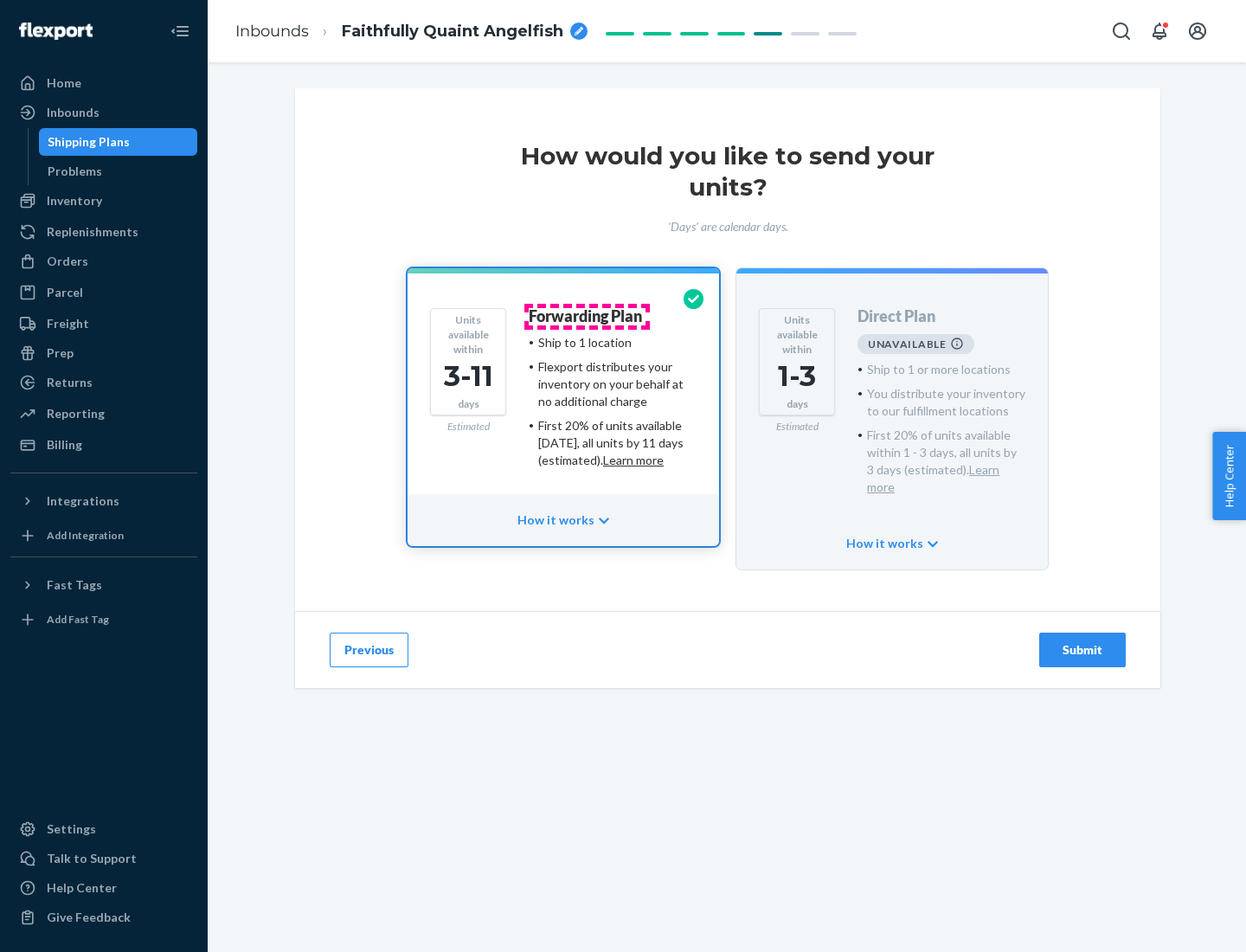
click at [586, 316] on h4 "Forwarding Plan" at bounding box center [585, 316] width 113 height 17
click at [1082, 641] on div "Submit" at bounding box center [1081, 649] width 57 height 17
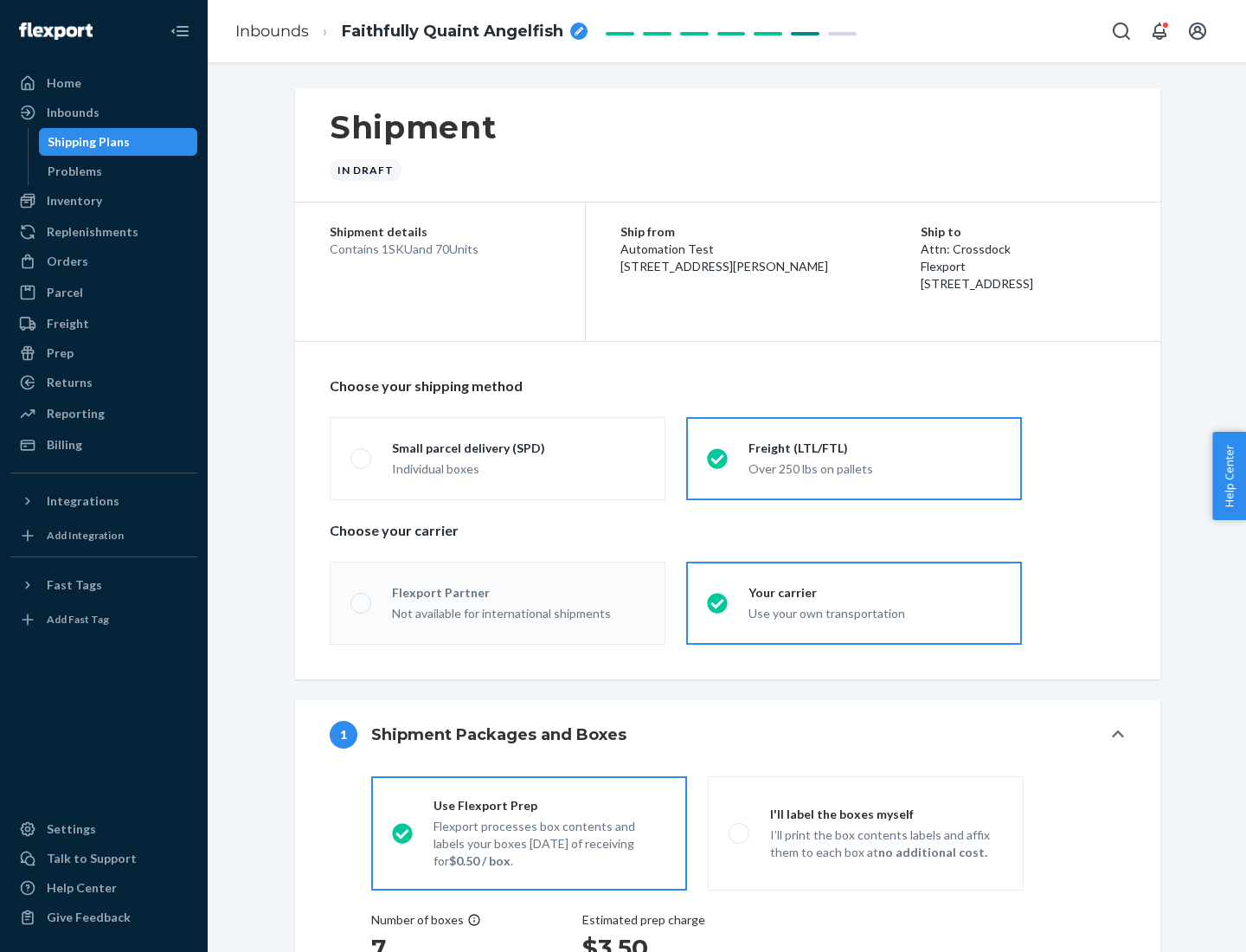
radio input "true"
radio input "false"
radio input "true"
radio input "false"
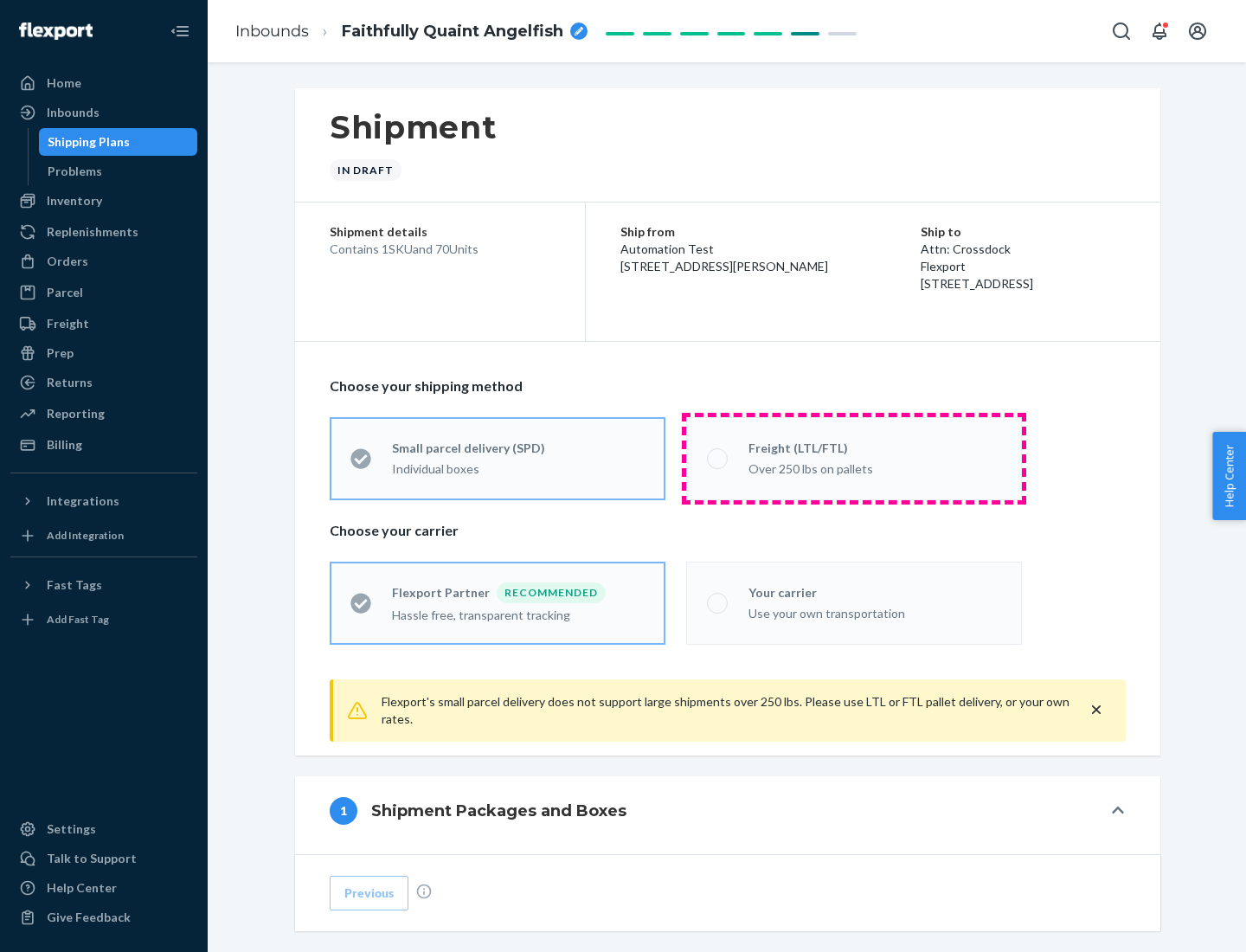
click at [854, 458] on div "Over 250 lbs on pallets" at bounding box center [874, 467] width 252 height 21
click at [718, 458] on input "Freight (LTL/FTL) Over 250 lbs on pallets" at bounding box center [712, 458] width 11 height 11
radio input "true"
radio input "false"
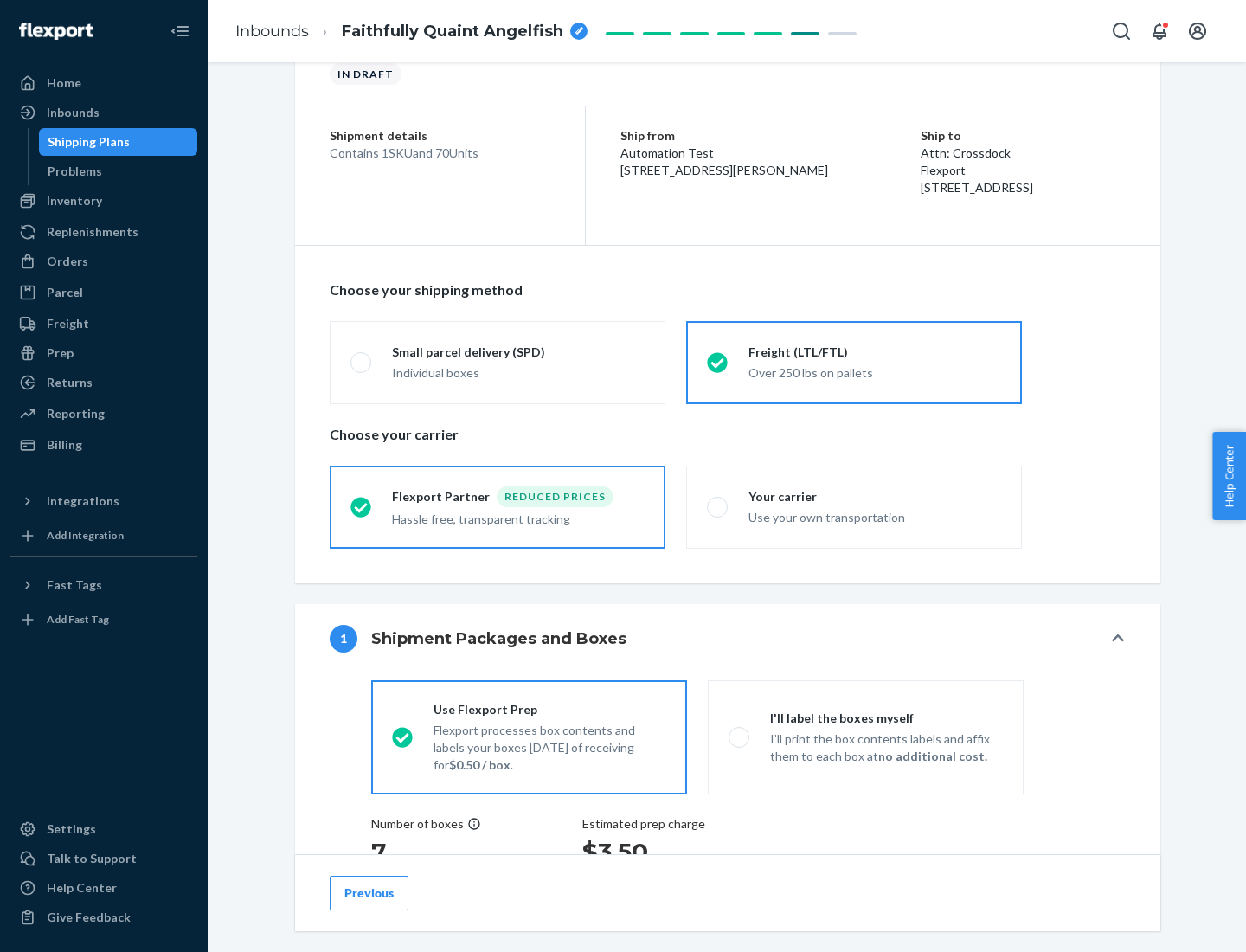
click at [498, 507] on div "Hassle free, transparent tracking" at bounding box center [518, 517] width 252 height 21
click at [362, 506] on input "Flexport Partner Reduced prices Hassle free, transparent tracking" at bounding box center [356, 506] width 11 height 11
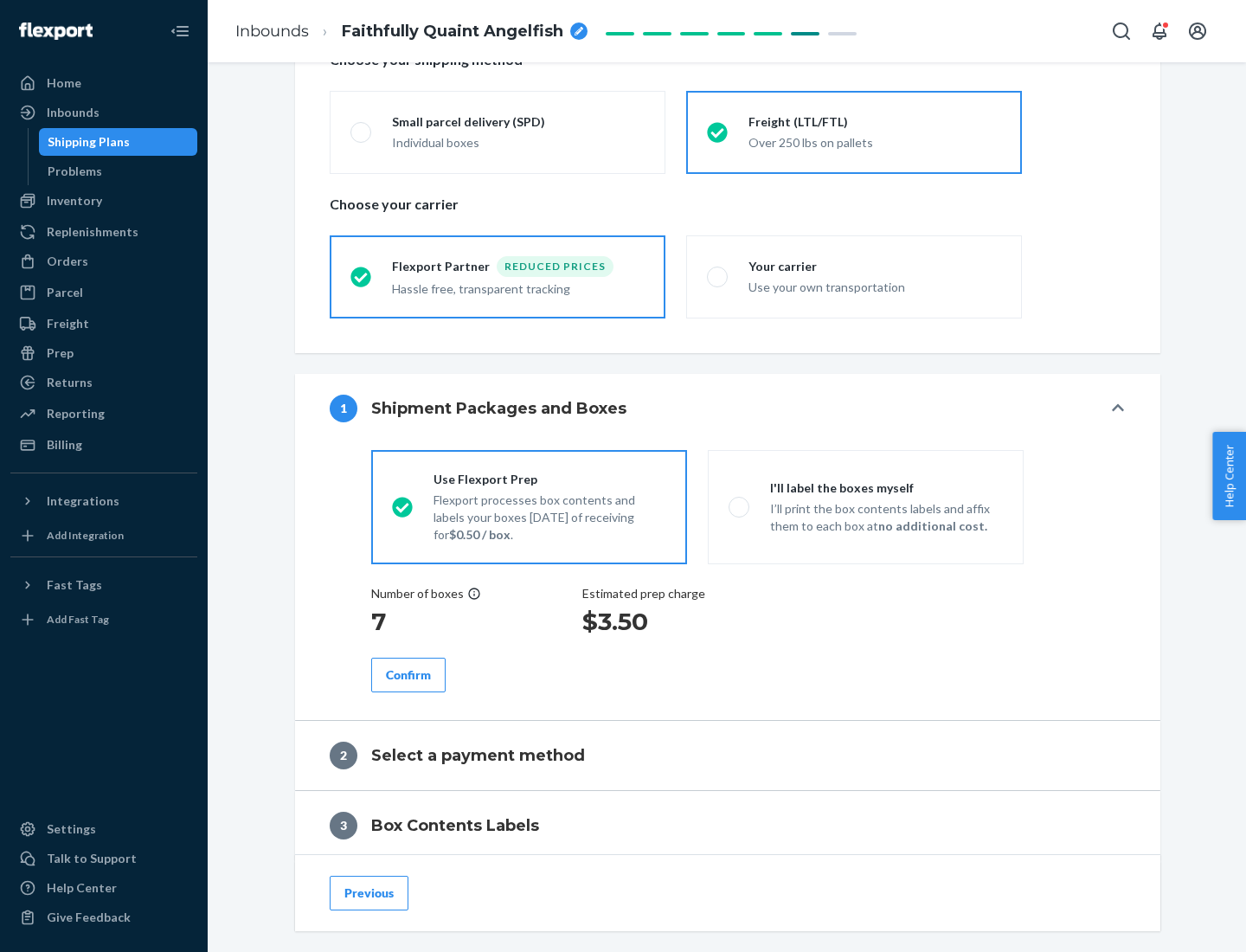
click at [865, 506] on p "I’ll print the box contents labels and affix them to each box at no additional …" at bounding box center [886, 518] width 233 height 34
click at [739, 506] on input "I'll label the boxes myself I’ll print the box contents labels and affix them t…" at bounding box center [734, 506] width 11 height 11
radio input "true"
radio input "false"
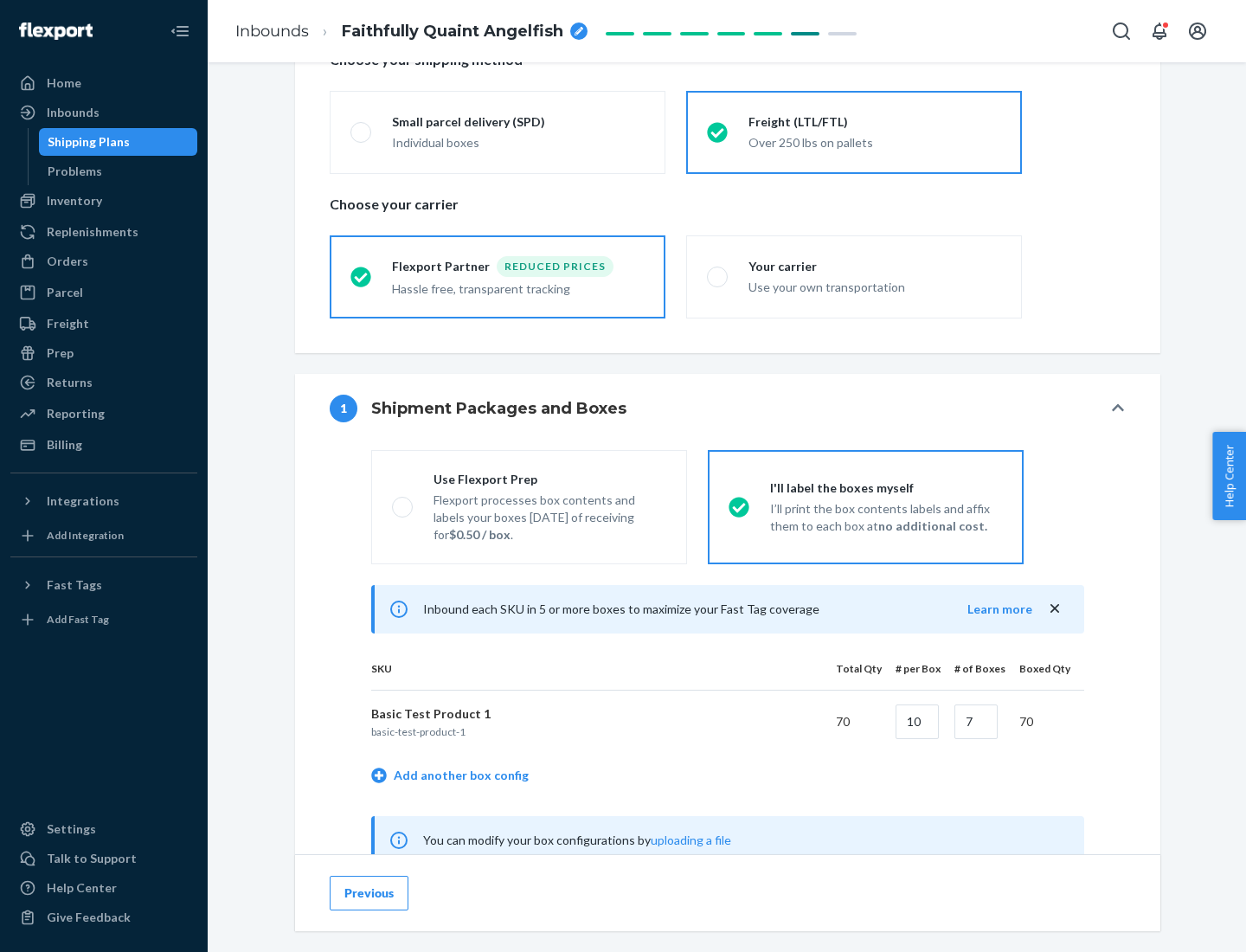
scroll to position [540, 0]
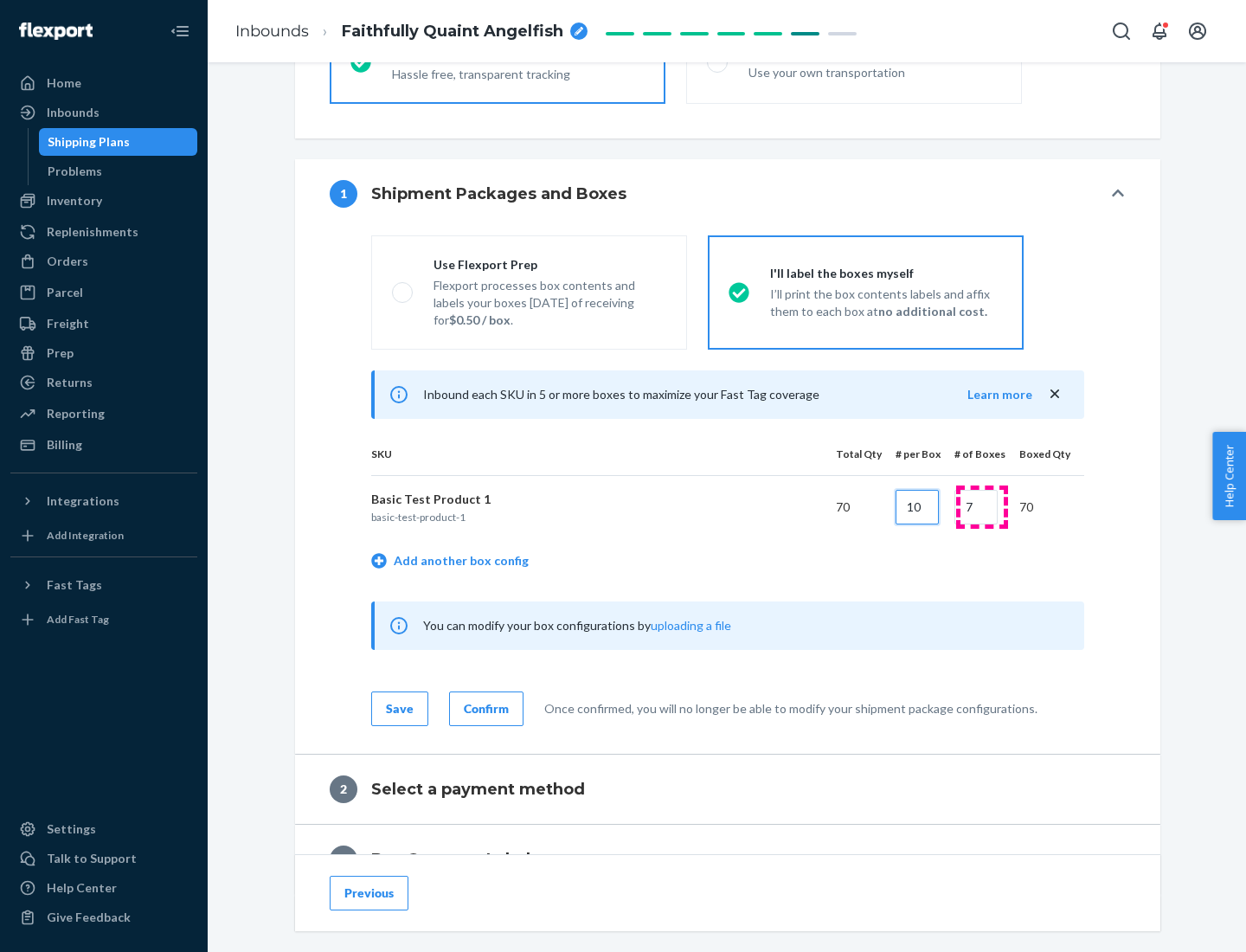
type input "10"
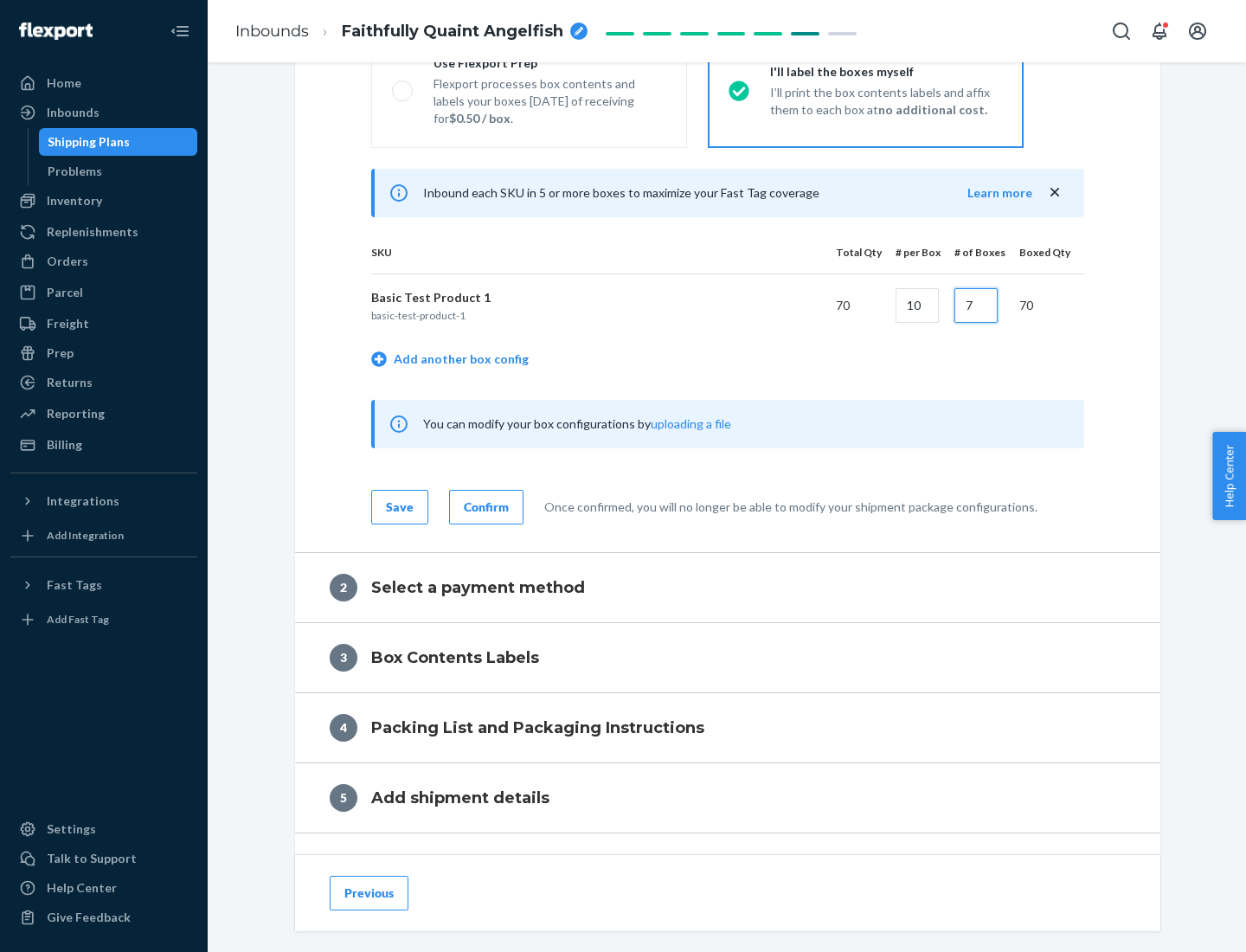
type input "7"
click at [483, 506] on div "Confirm" at bounding box center [486, 507] width 45 height 17
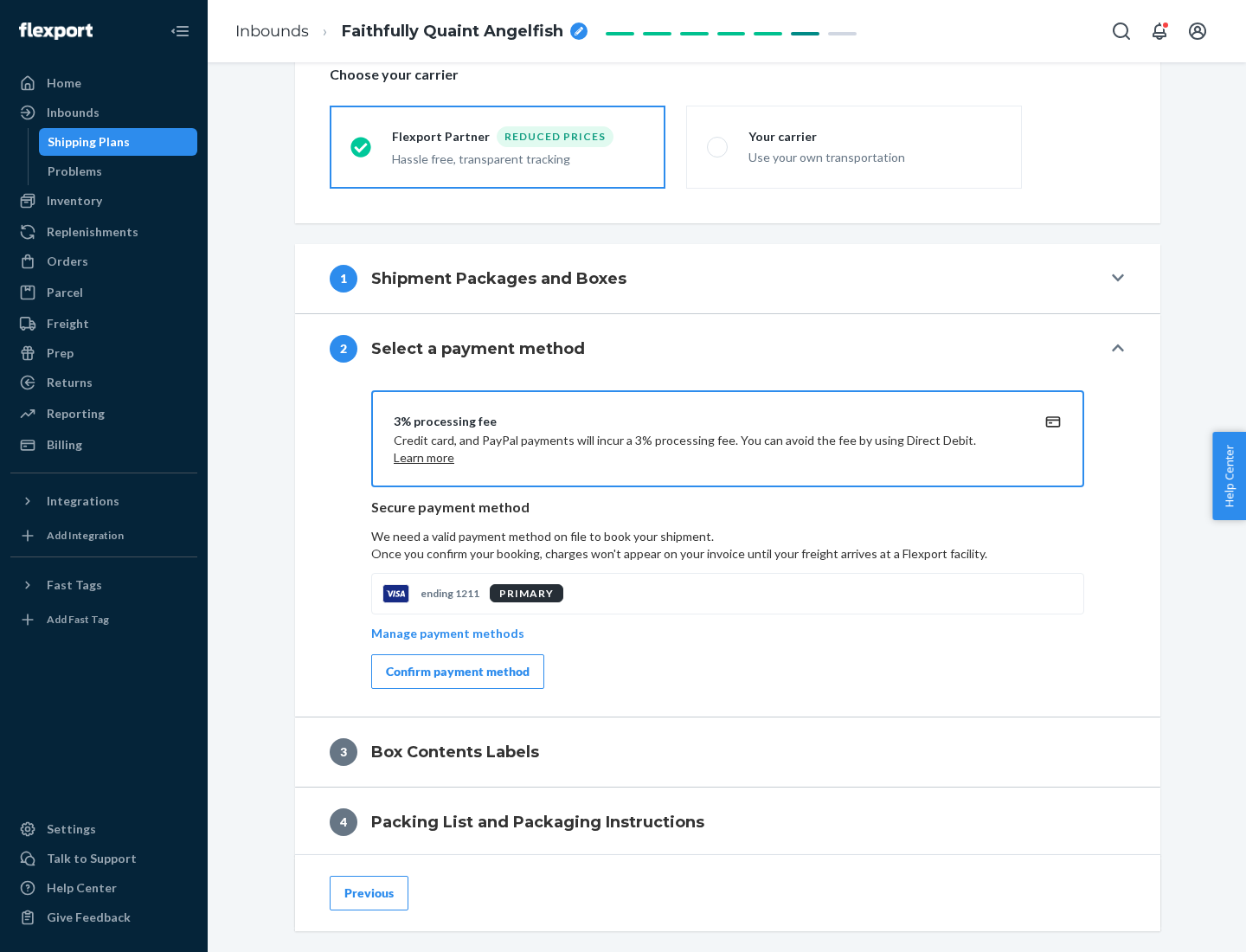
scroll to position [620, 0]
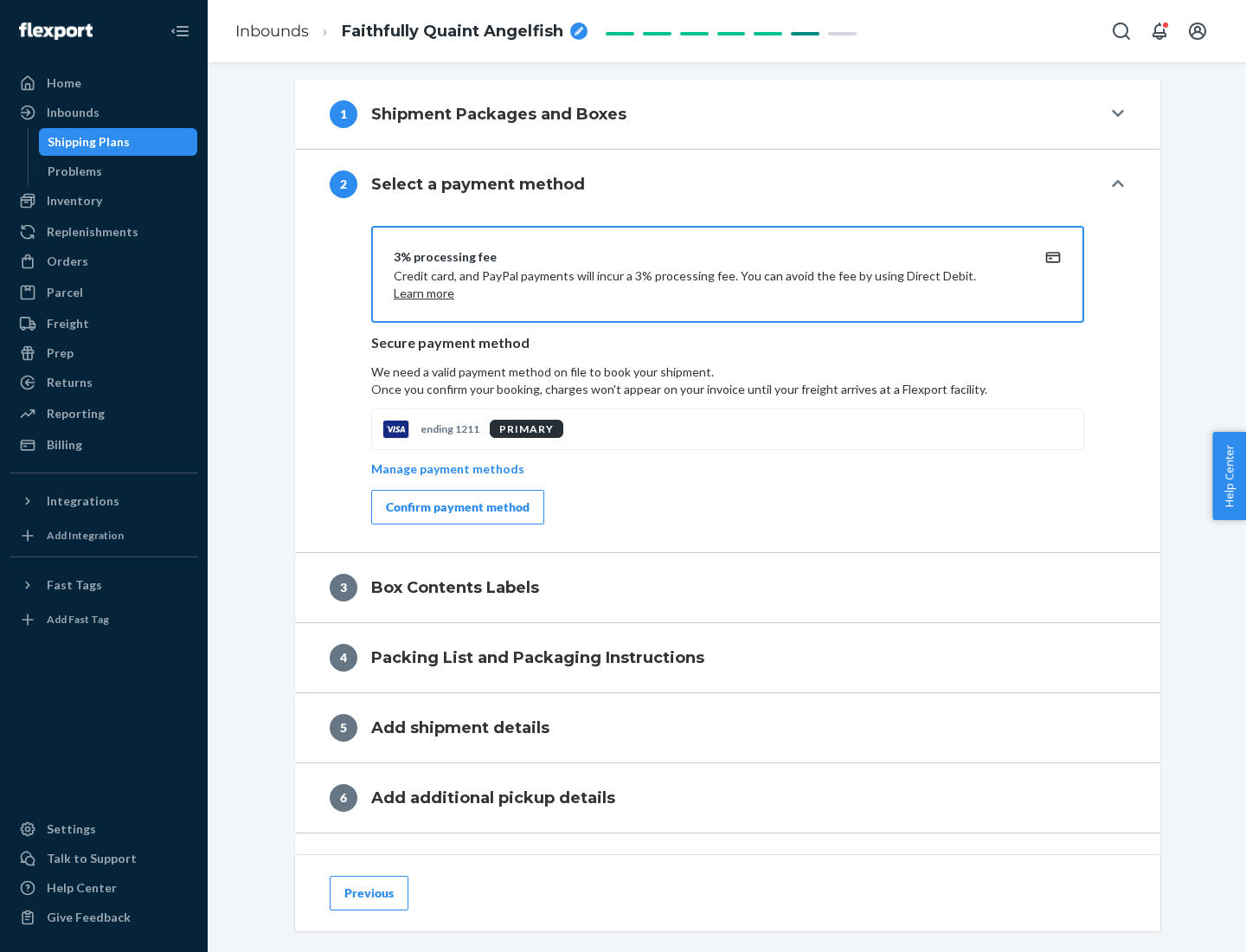
click at [456, 507] on div "Confirm payment method" at bounding box center [457, 507] width 144 height 17
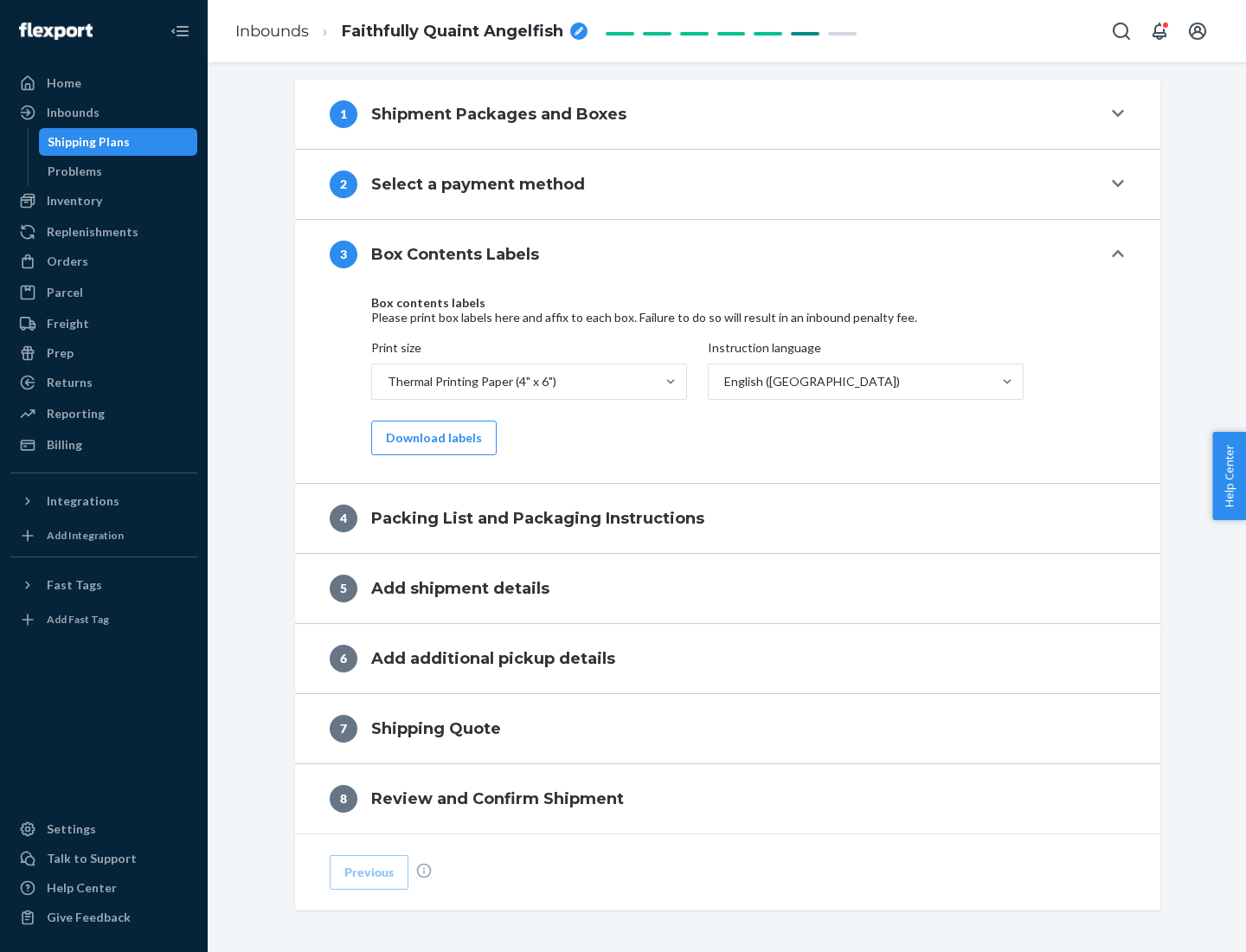
scroll to position [551, 0]
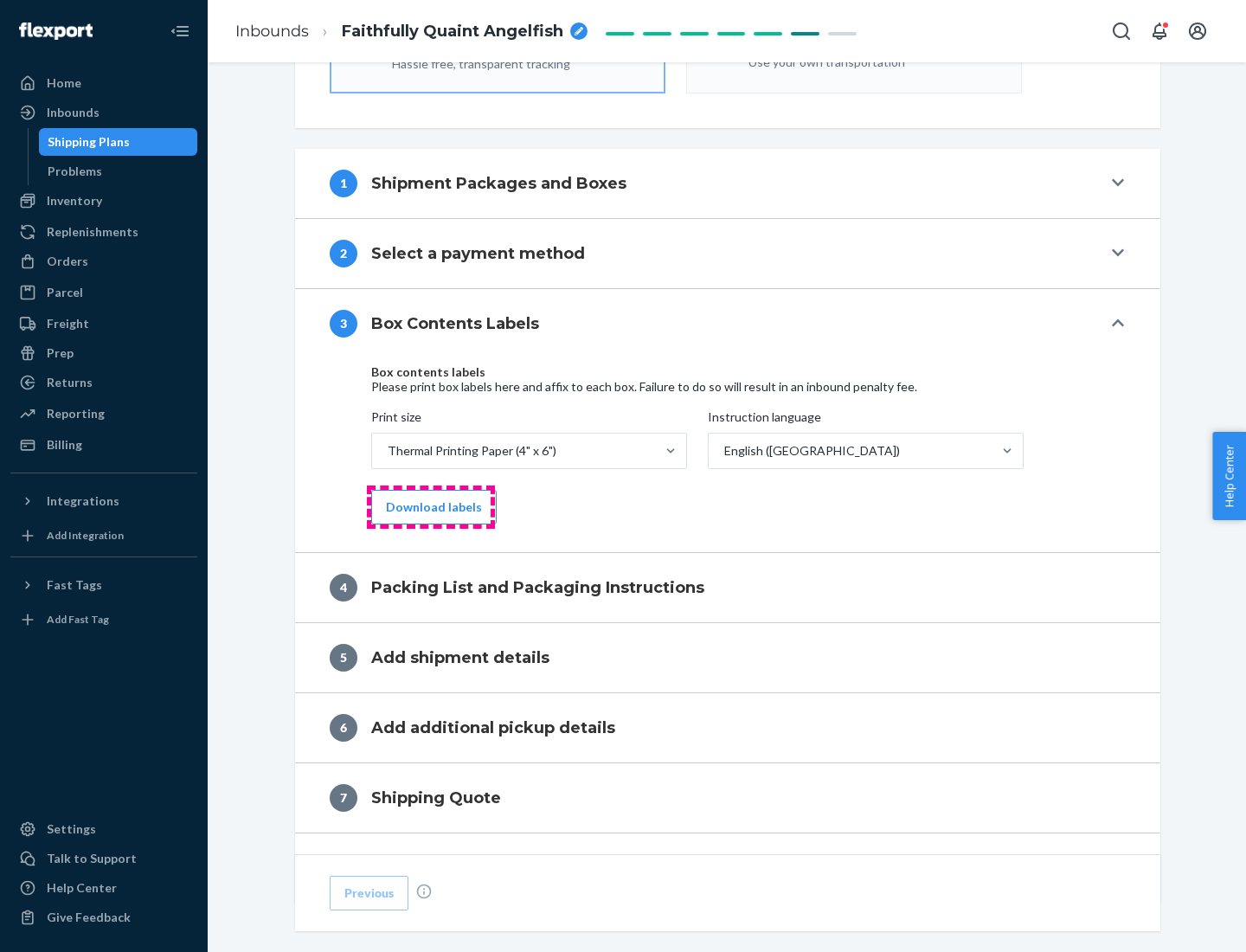
click at [430, 507] on button "Download labels" at bounding box center [433, 507] width 126 height 34
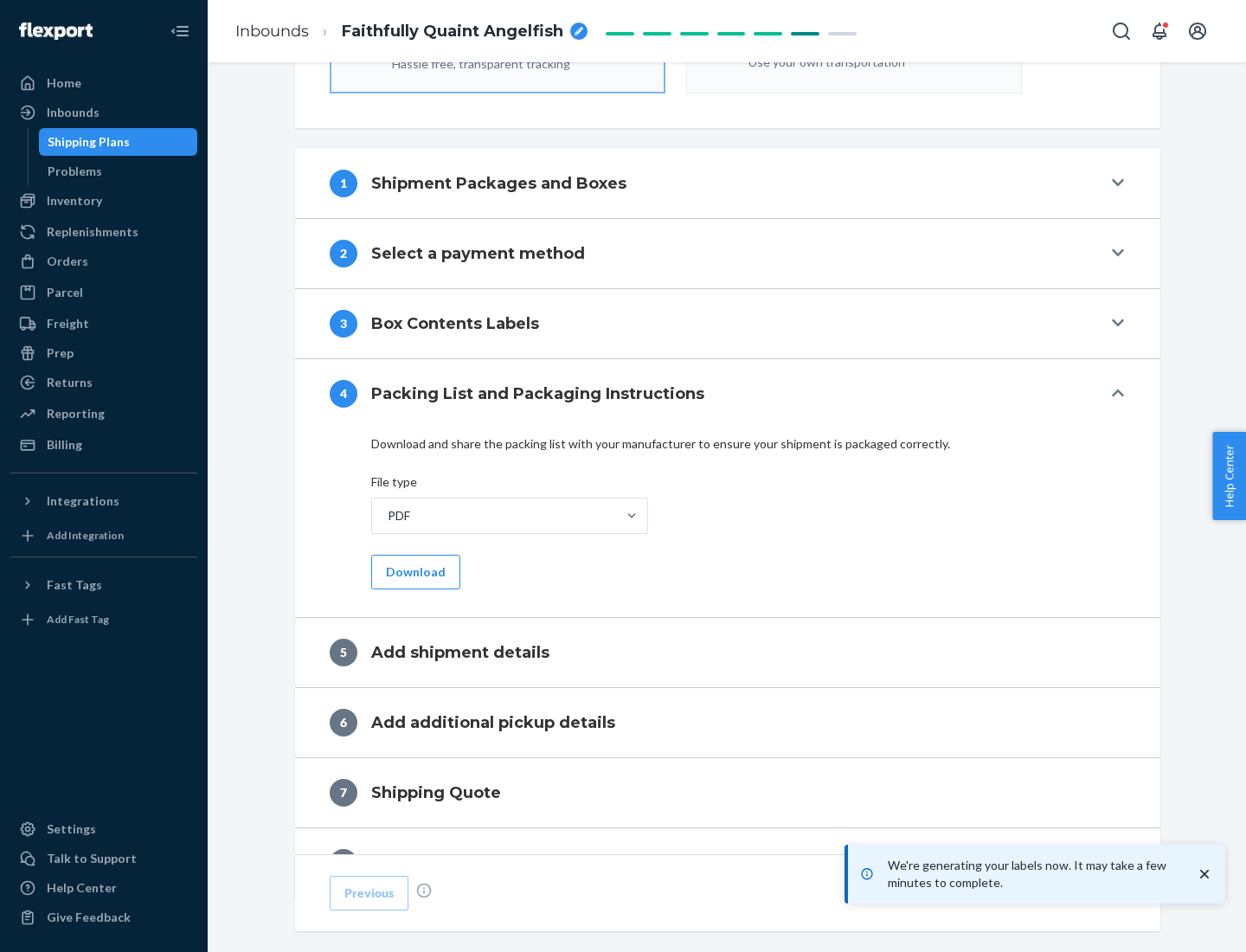
scroll to position [616, 0]
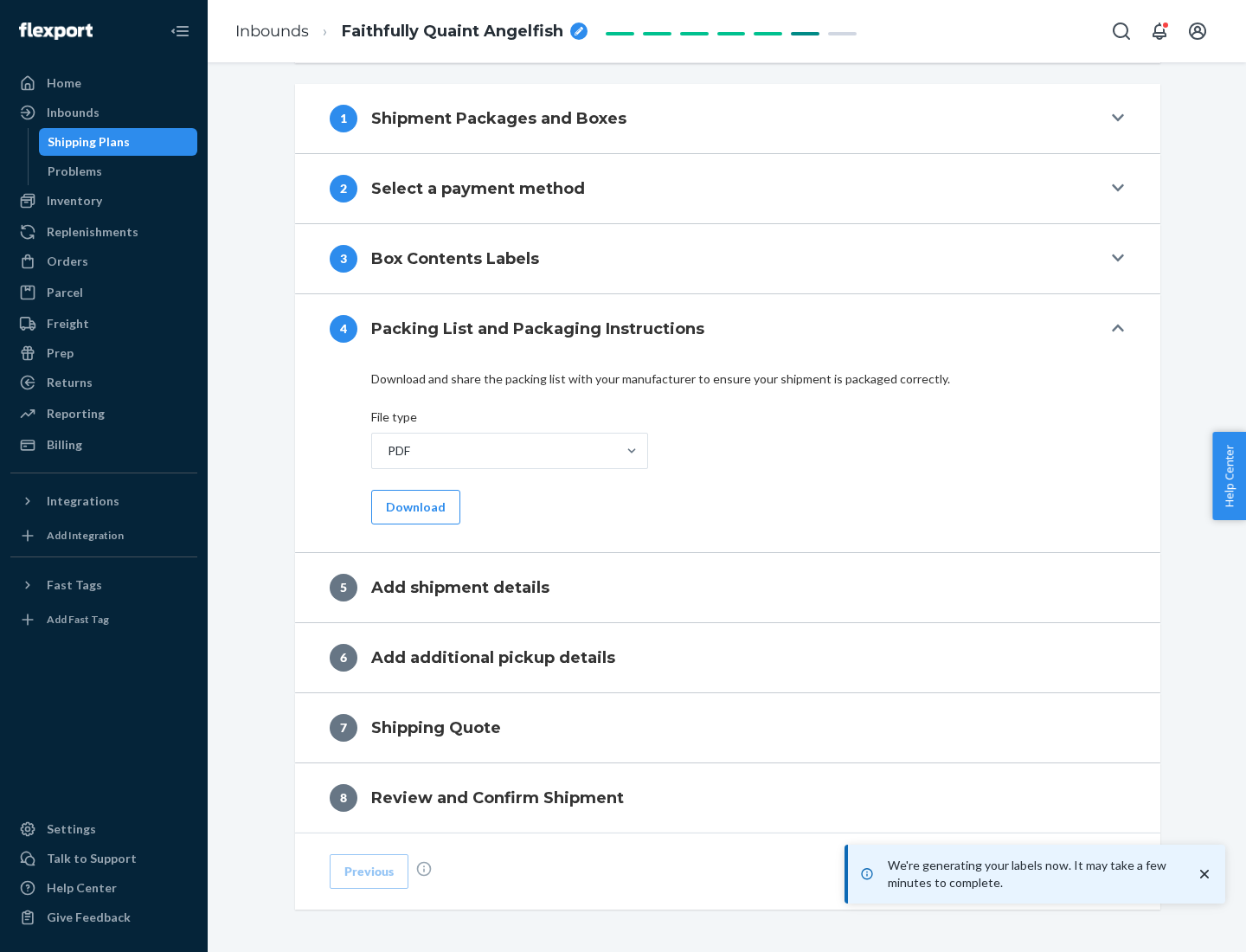
click at [414, 506] on button "Download" at bounding box center [415, 507] width 89 height 34
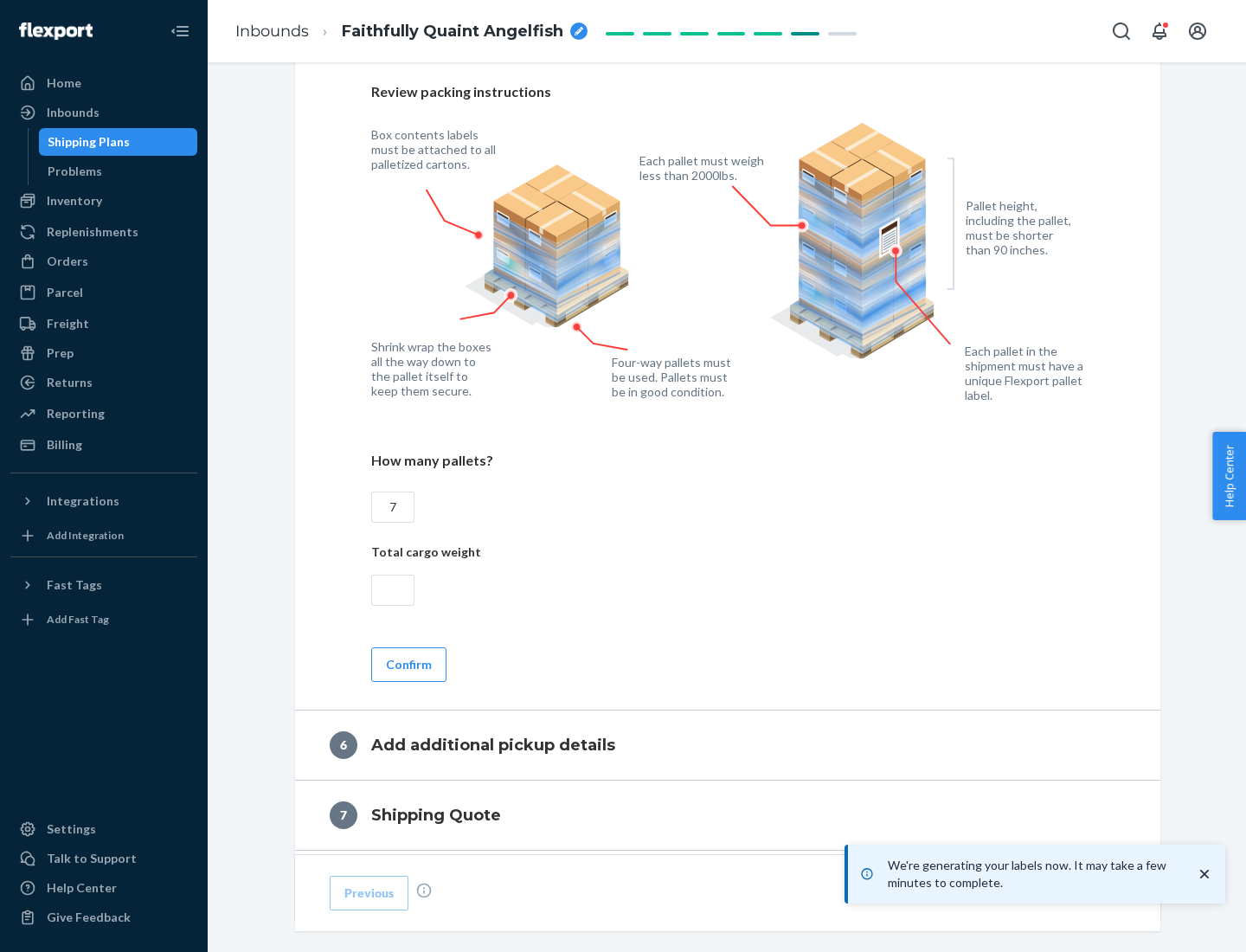
scroll to position [1193, 0]
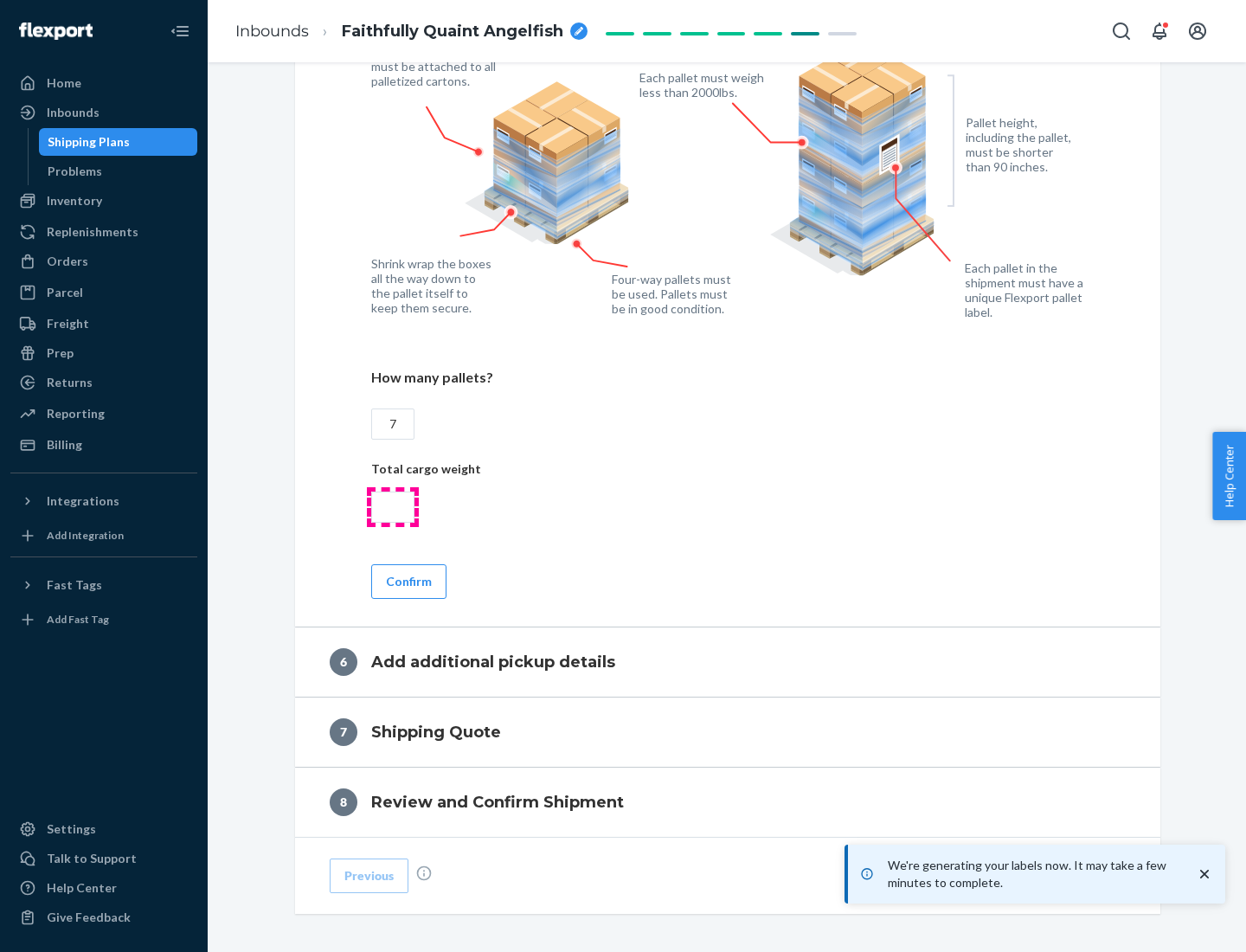
type input "7"
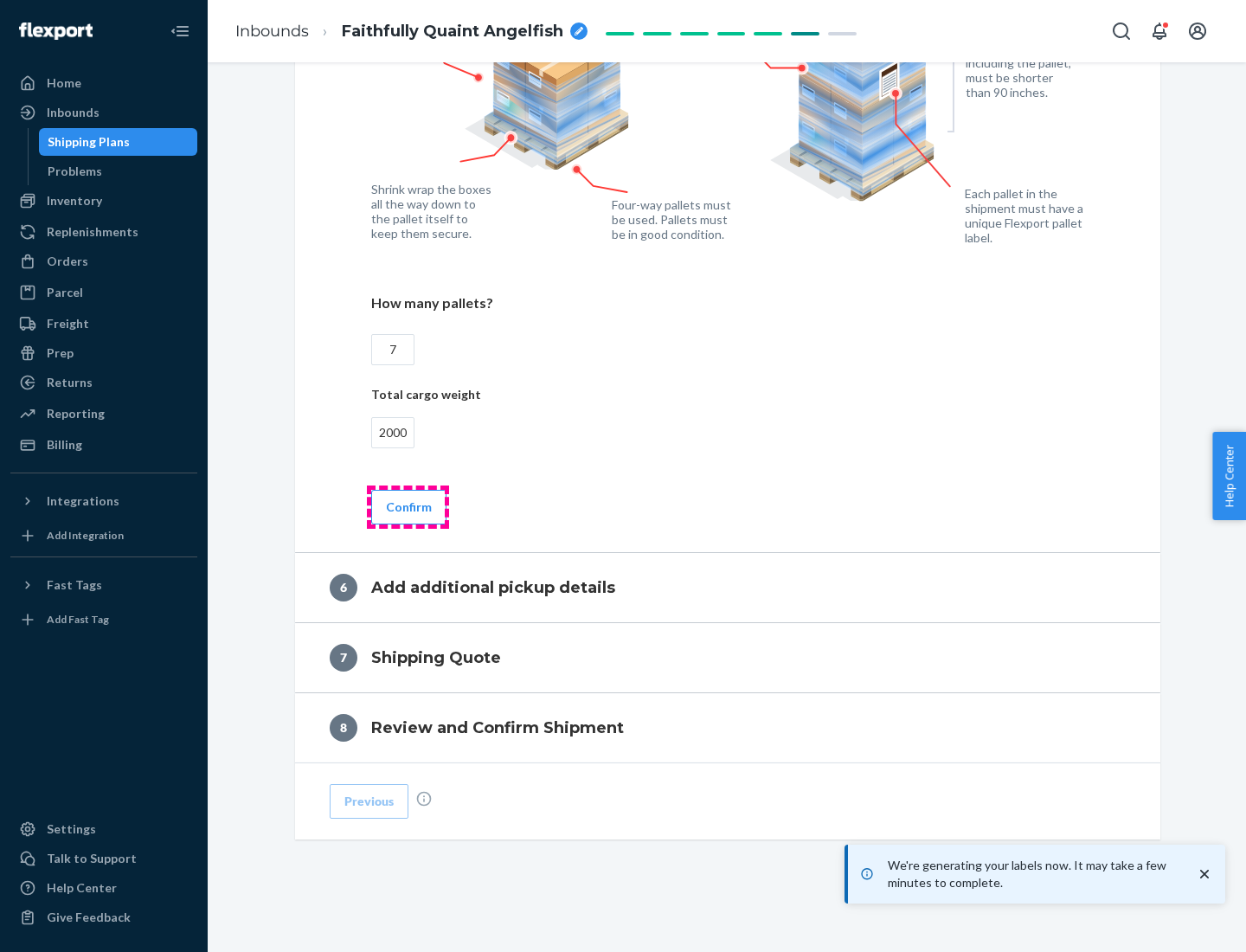
type input "2000"
click at [407, 506] on button "Confirm" at bounding box center [408, 507] width 75 height 34
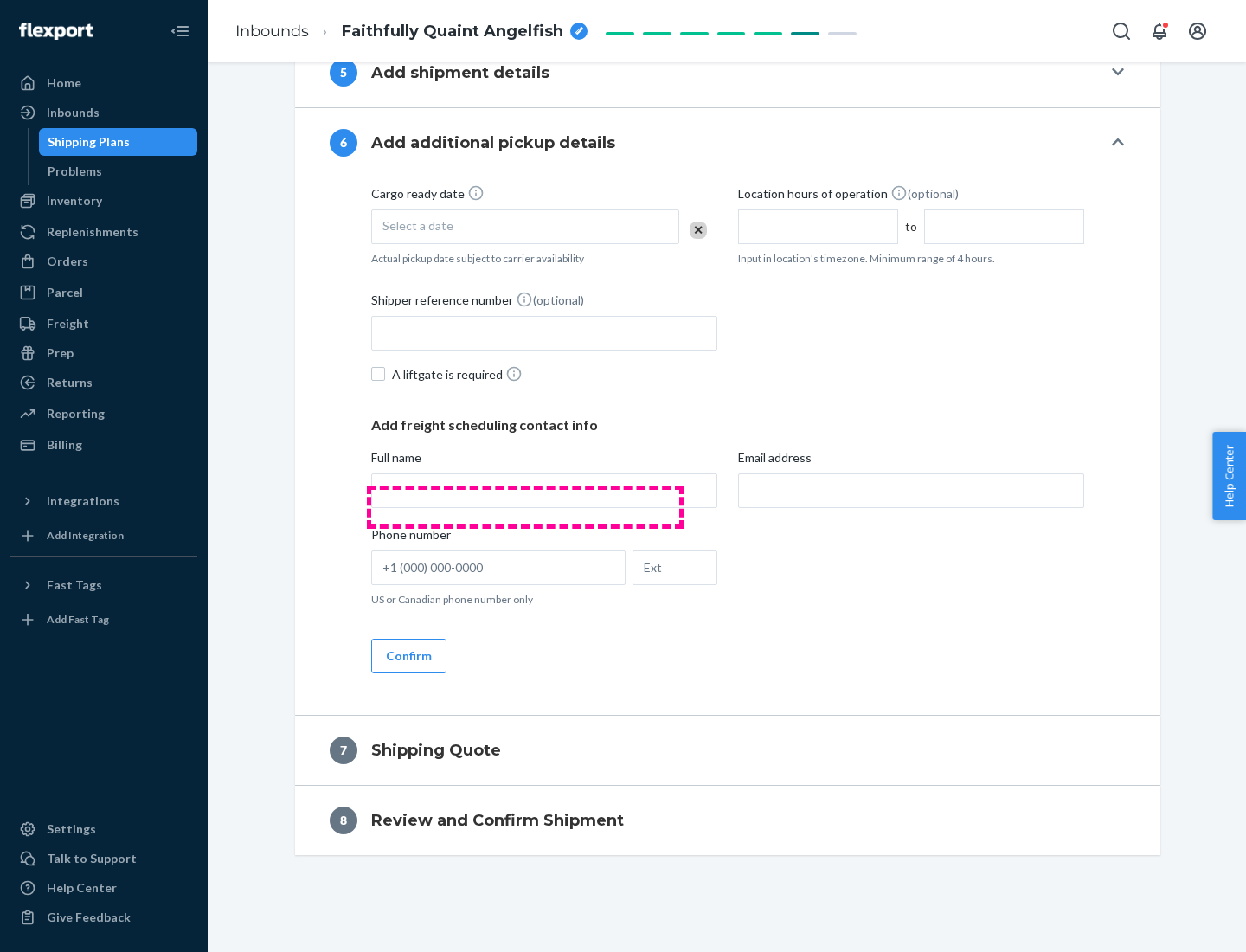
scroll to position [662, 0]
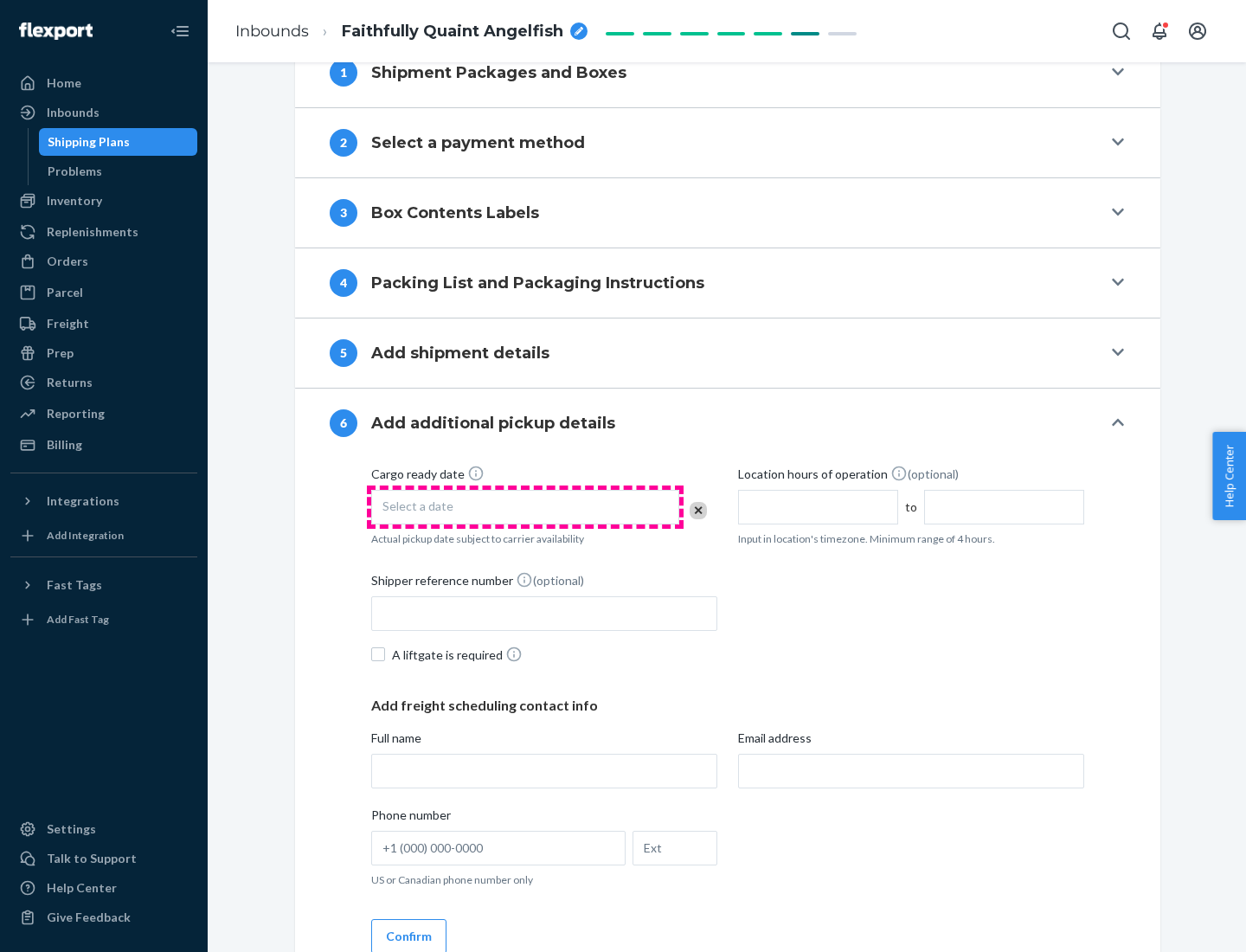
click at [525, 506] on div "Select a date" at bounding box center [525, 507] width 308 height 34
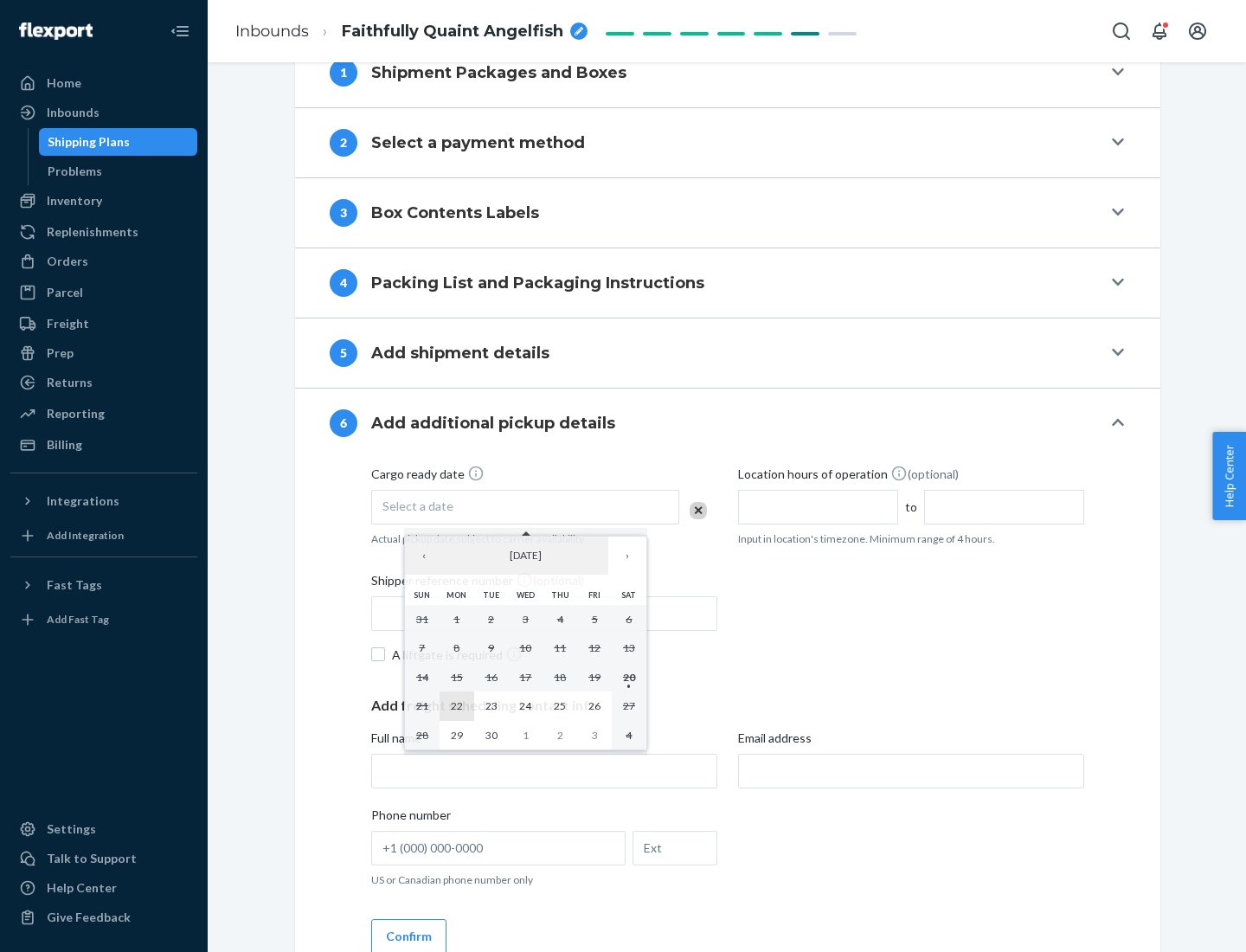
click at [456, 705] on abbr "22" at bounding box center [456, 705] width 12 height 13
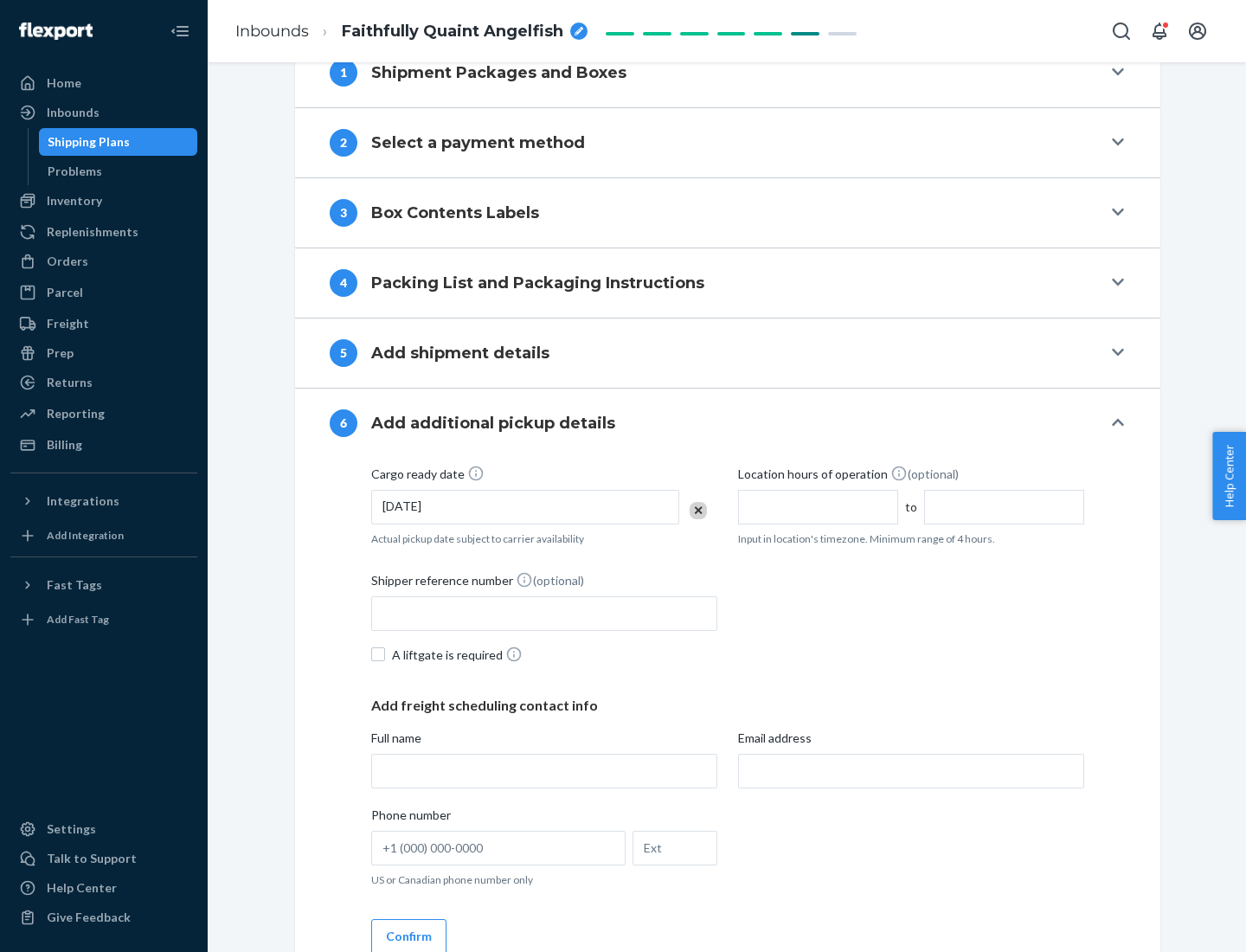
scroll to position [926, 0]
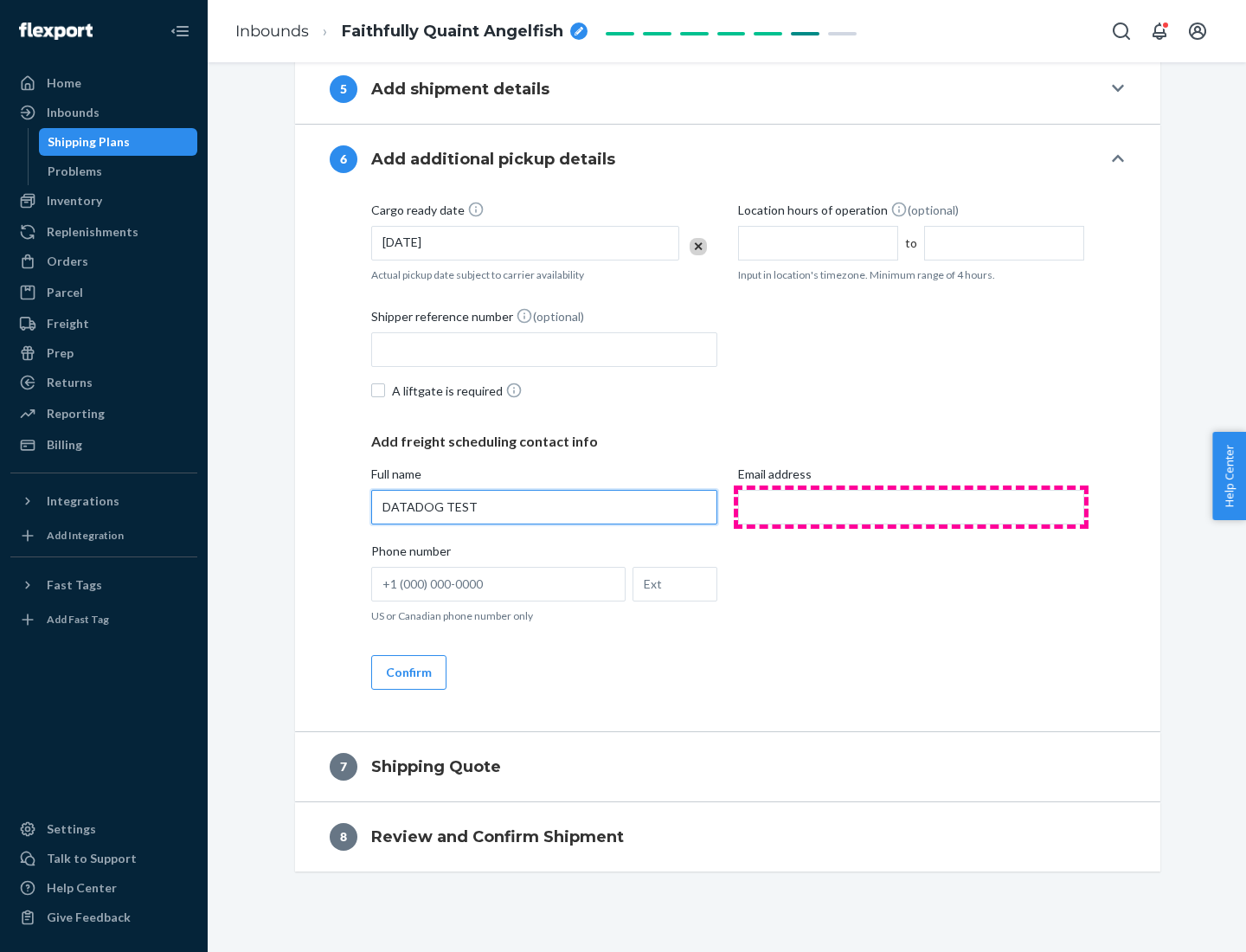
type input "DATADOG TEST"
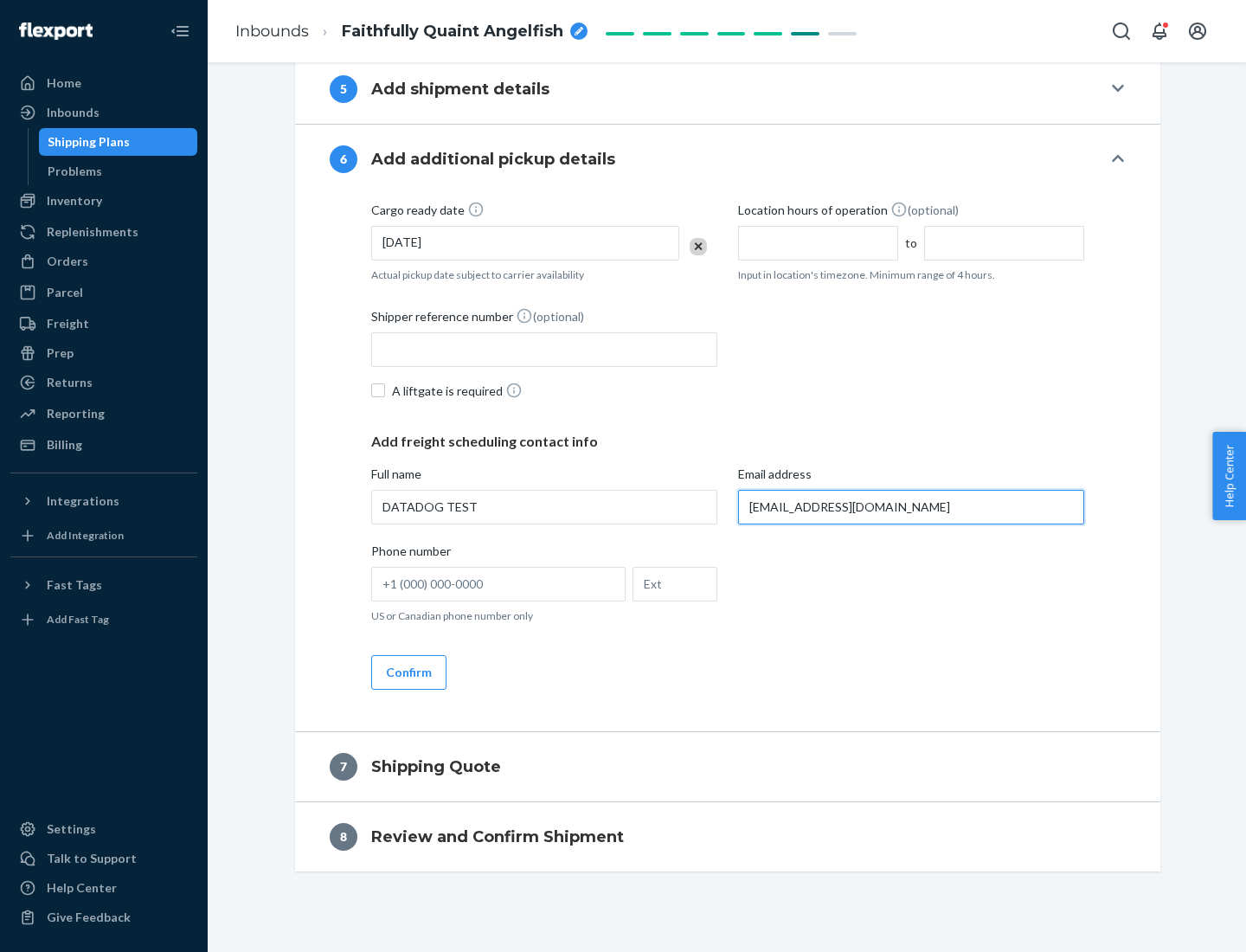
scroll to position [942, 0]
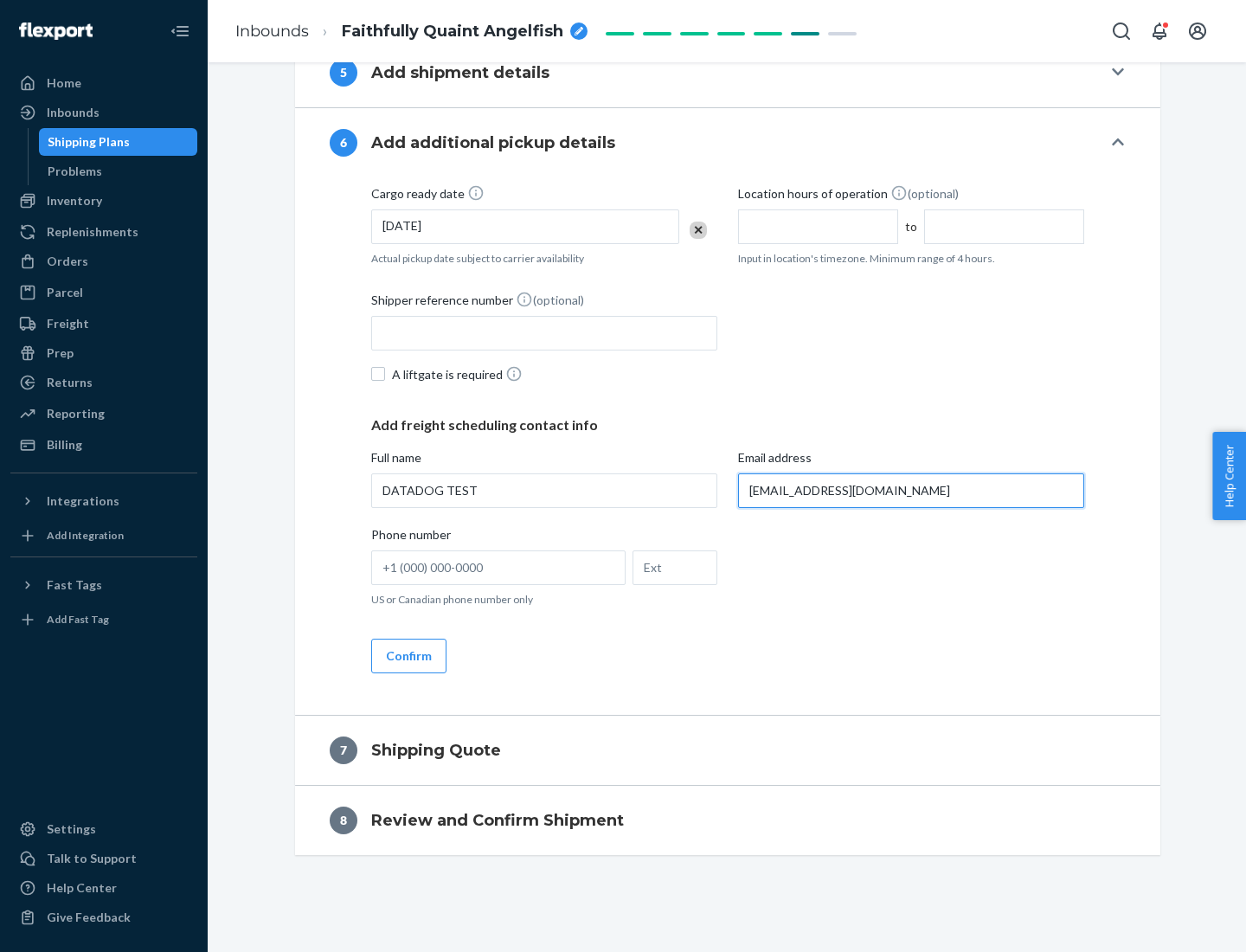
type input "[EMAIL_ADDRESS][DOMAIN_NAME]"
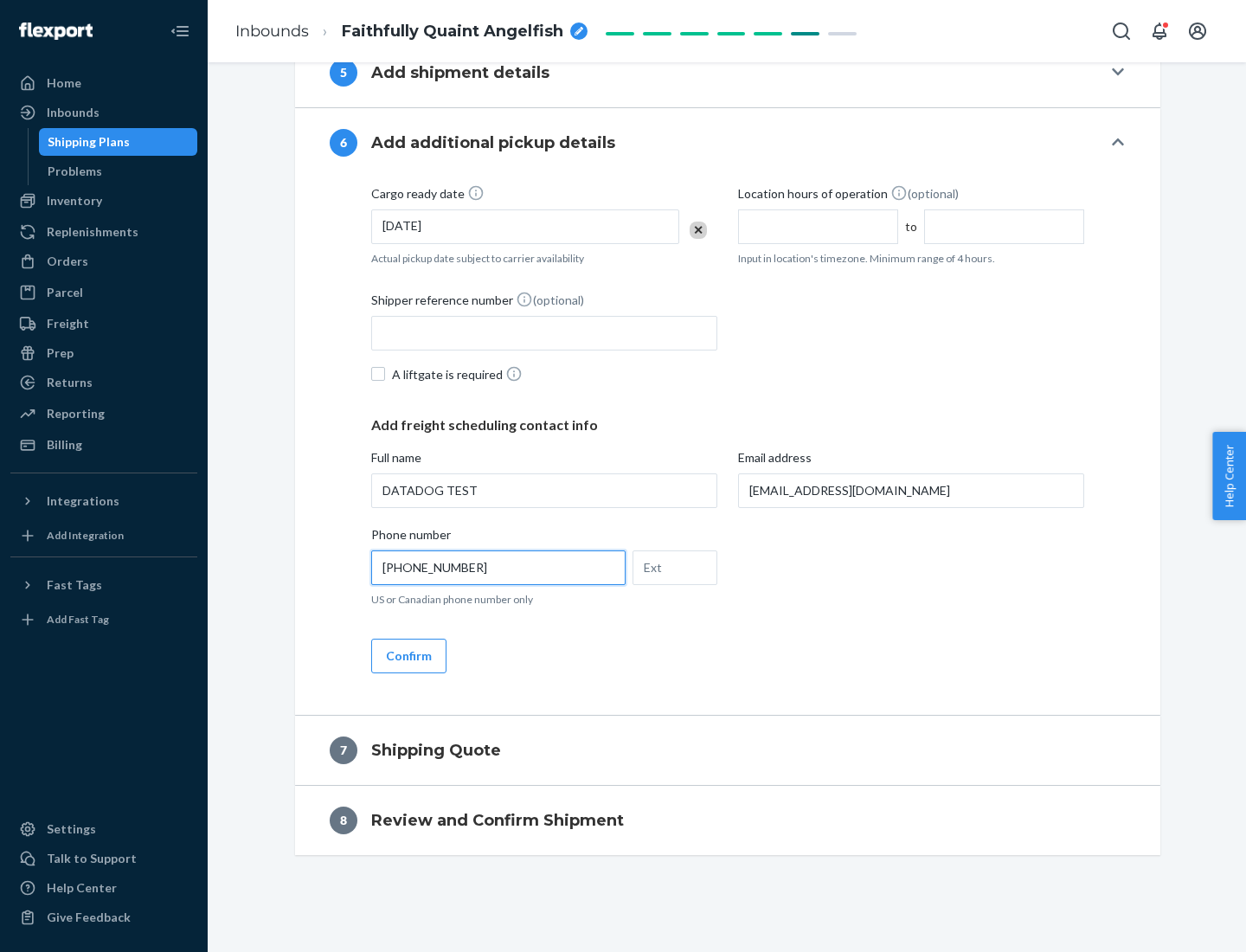
type input "[PHONE_NUMBER]"
click at [407, 655] on button "Confirm" at bounding box center [408, 655] width 75 height 34
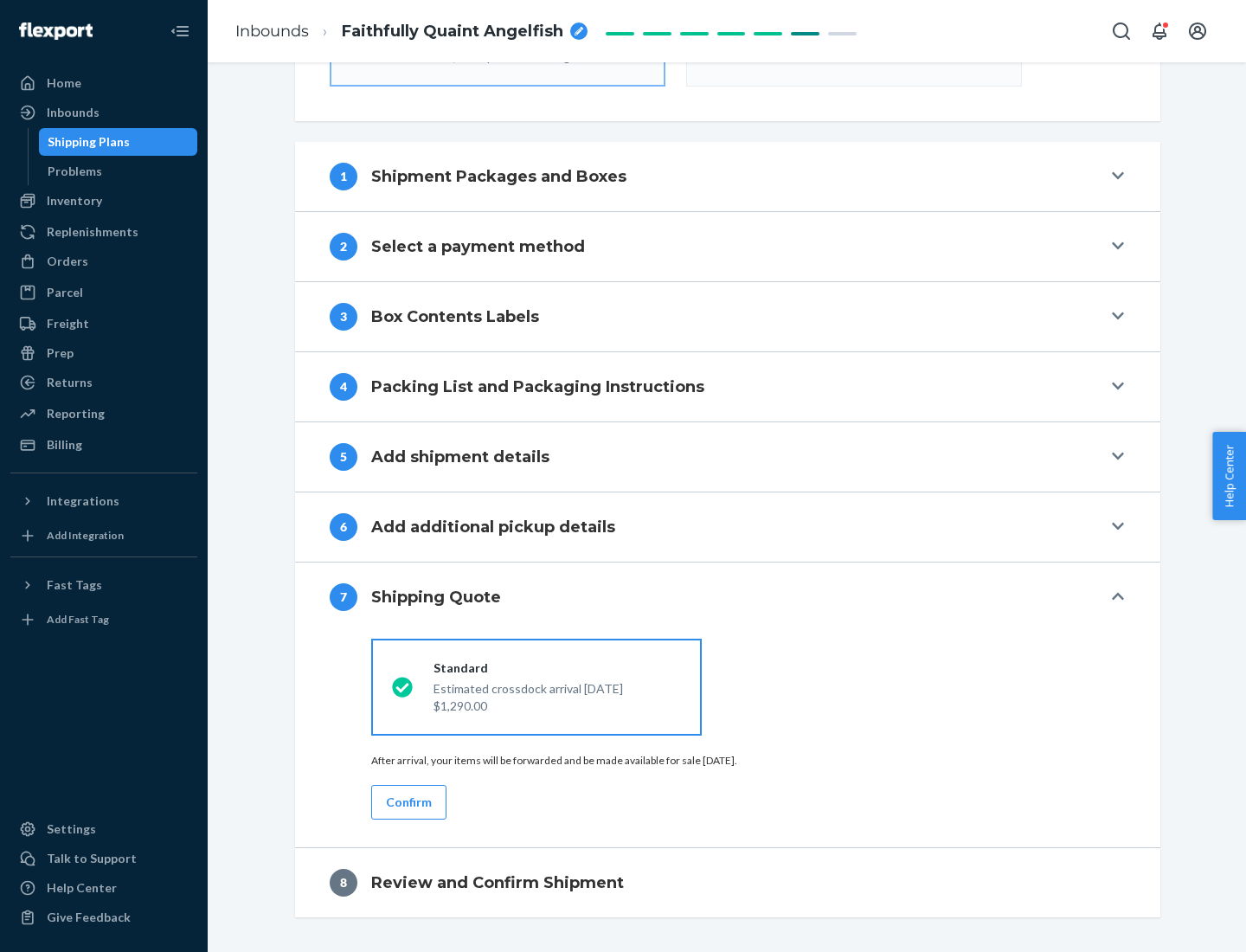
scroll to position [620, 0]
